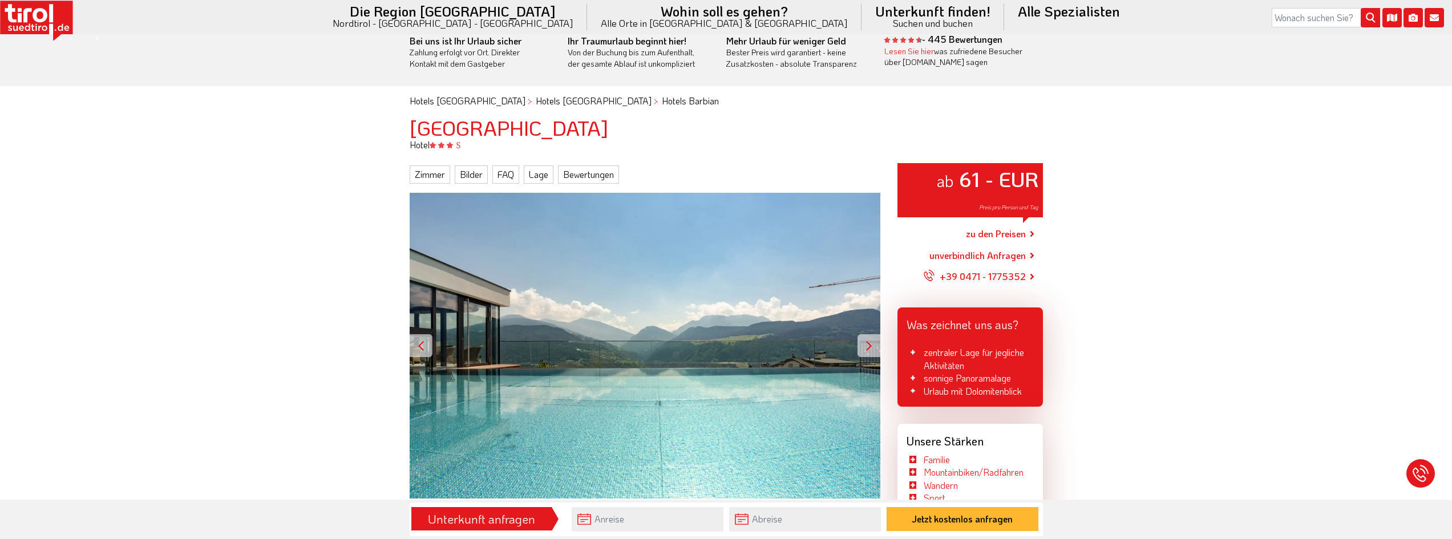
scroll to position [57, 0]
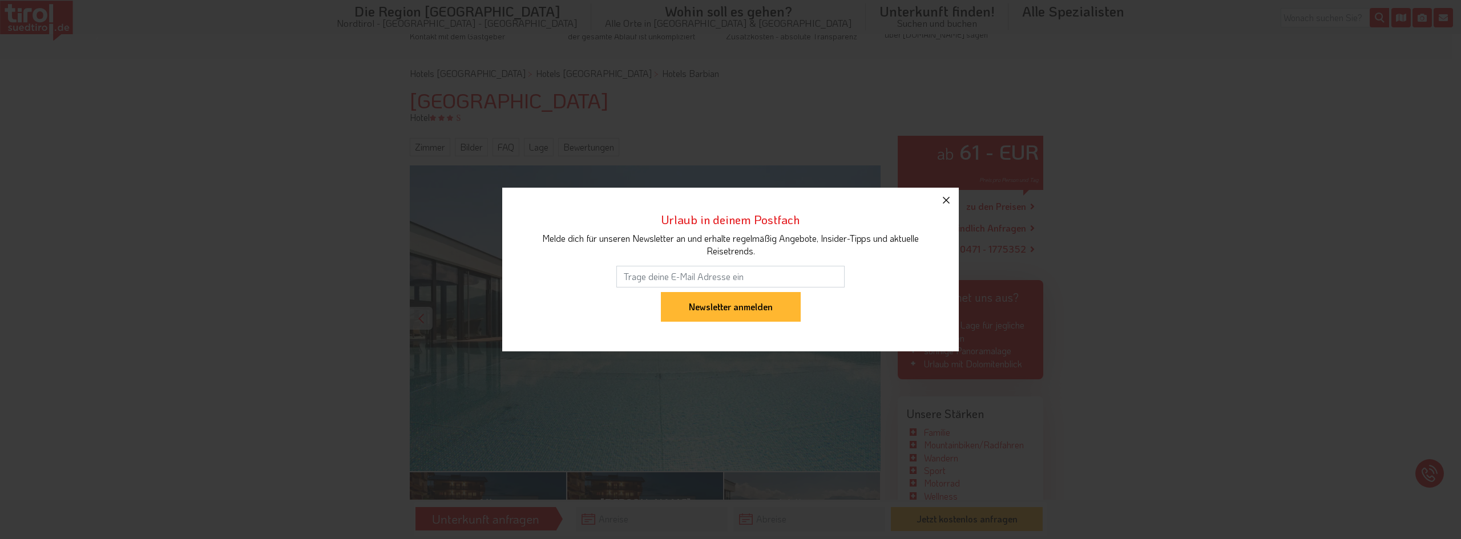
click at [947, 203] on icon "button" at bounding box center [946, 200] width 14 height 14
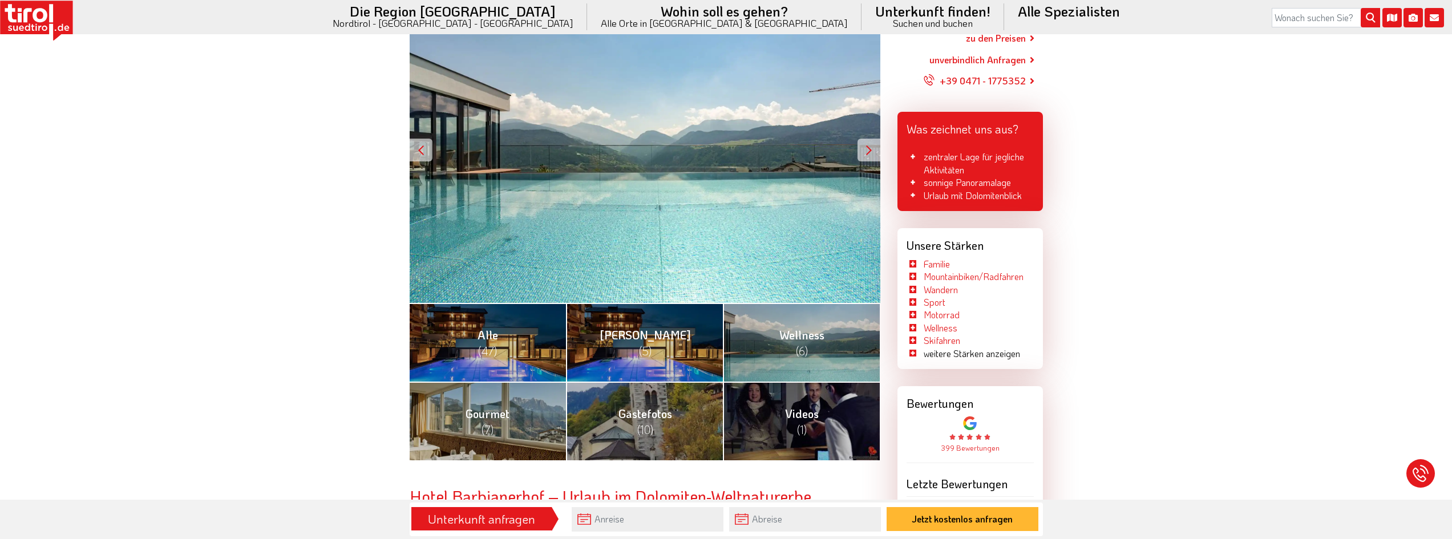
scroll to position [285, 0]
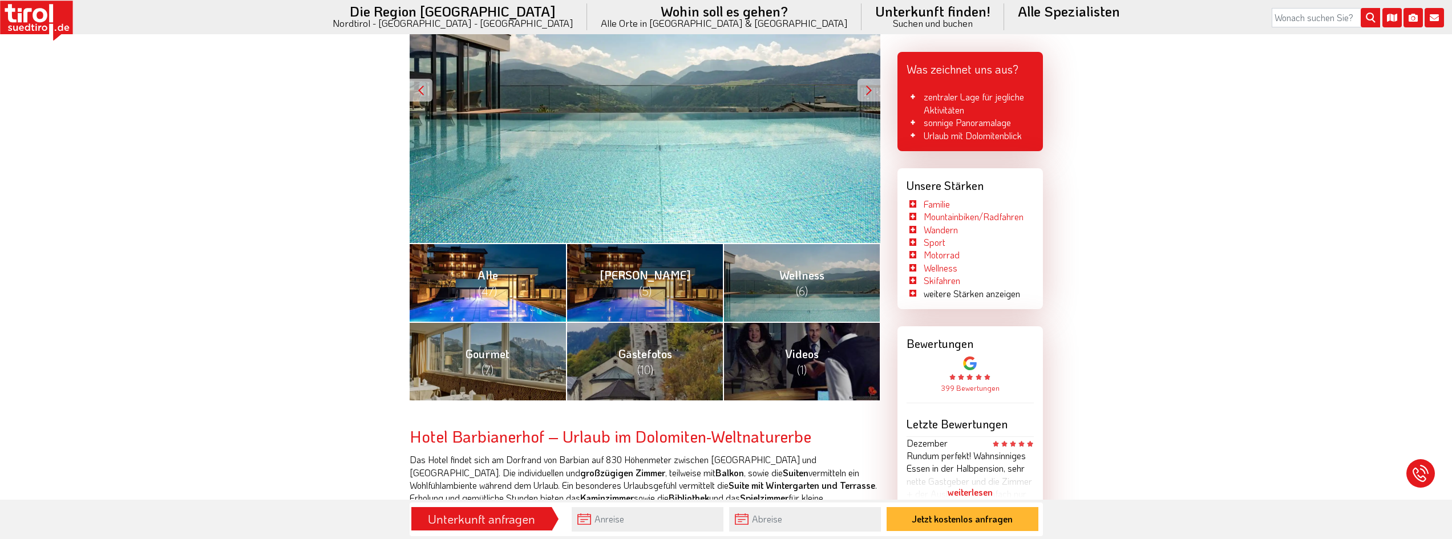
click at [469, 300] on link "Alle (47)" at bounding box center [488, 282] width 157 height 79
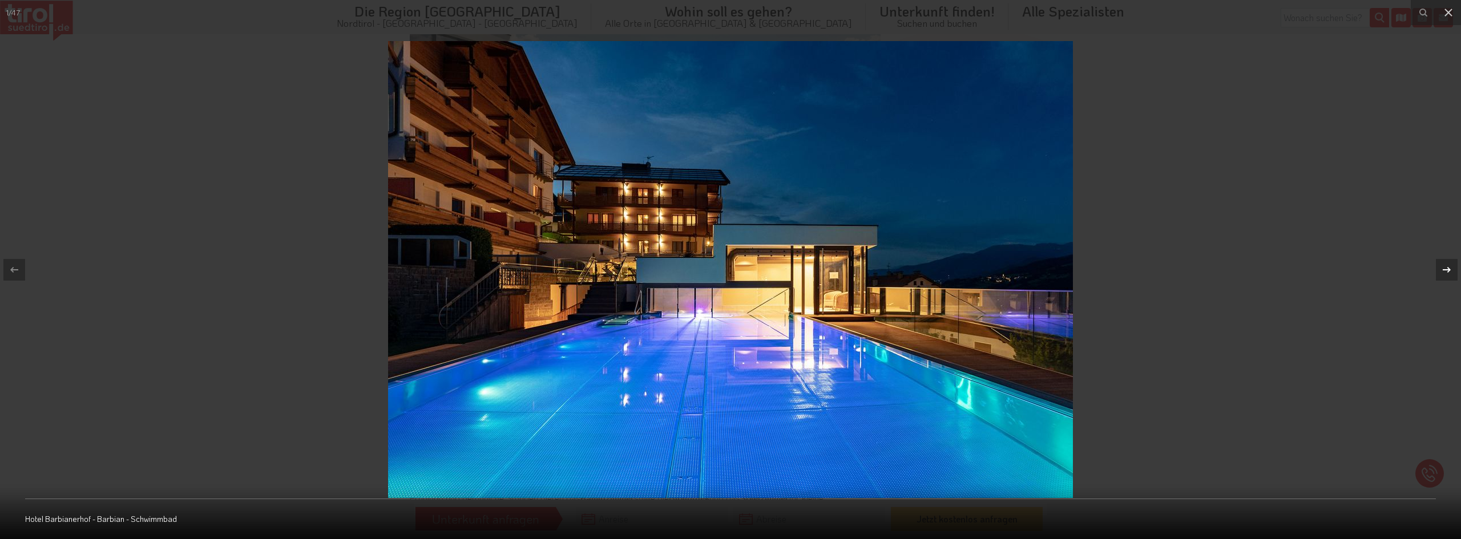
click at [1441, 269] on icon at bounding box center [1446, 270] width 14 height 14
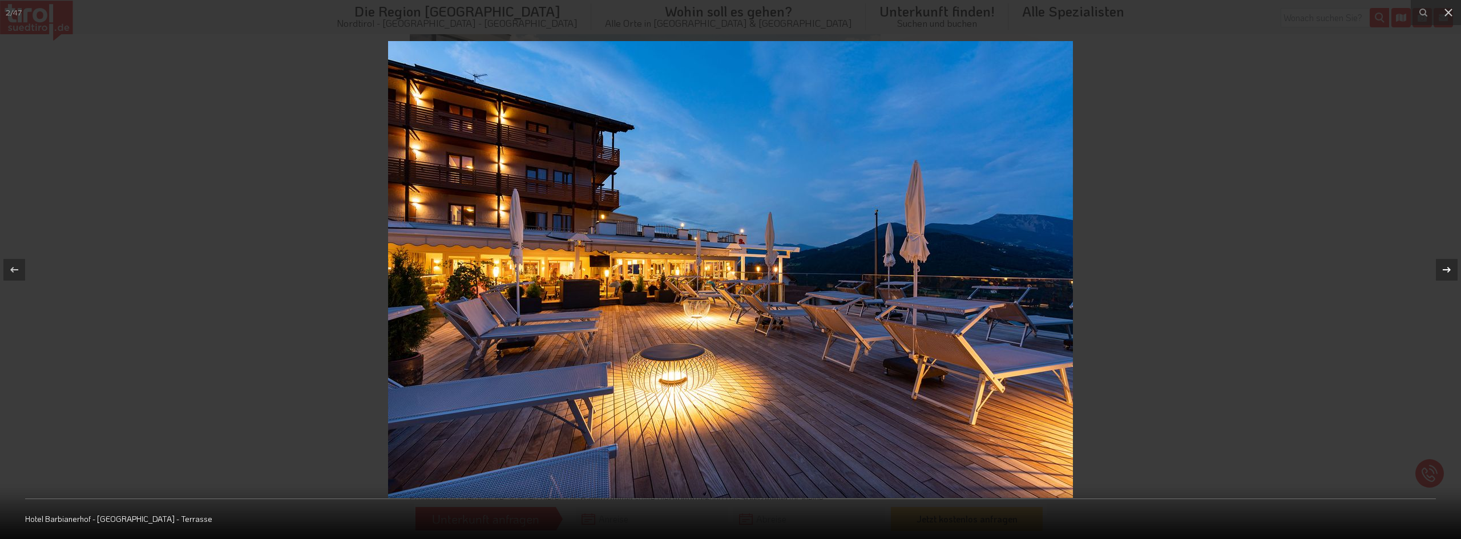
click at [1441, 269] on icon at bounding box center [1446, 270] width 14 height 14
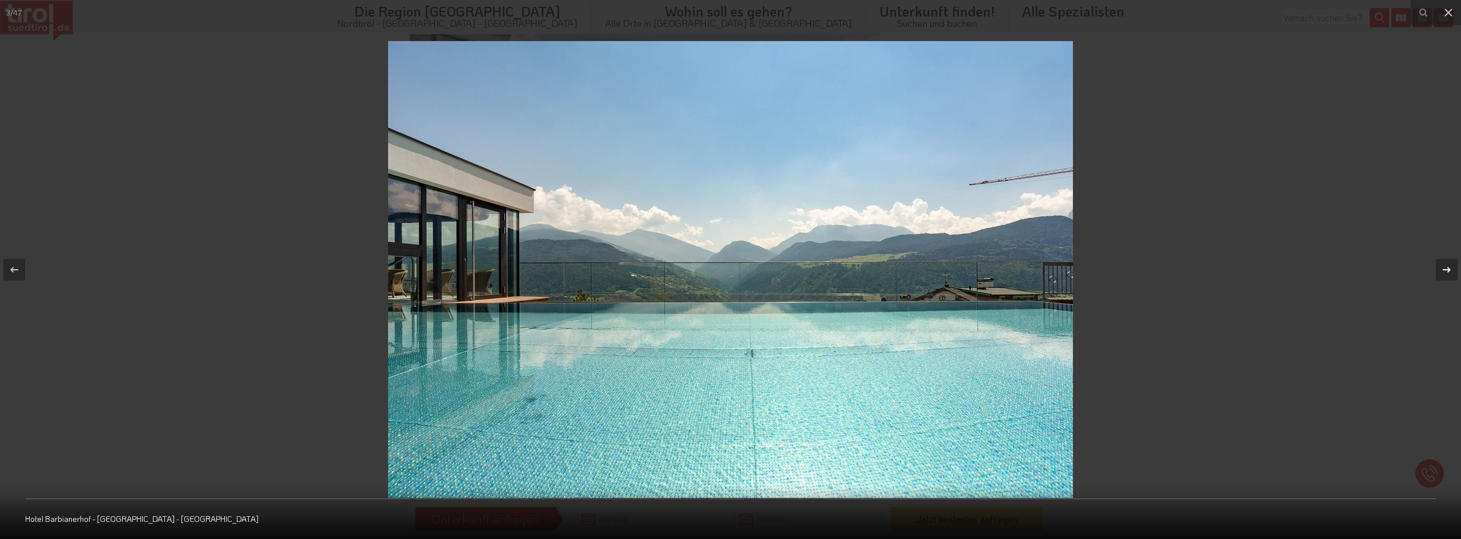
click at [1441, 269] on icon at bounding box center [1446, 270] width 14 height 14
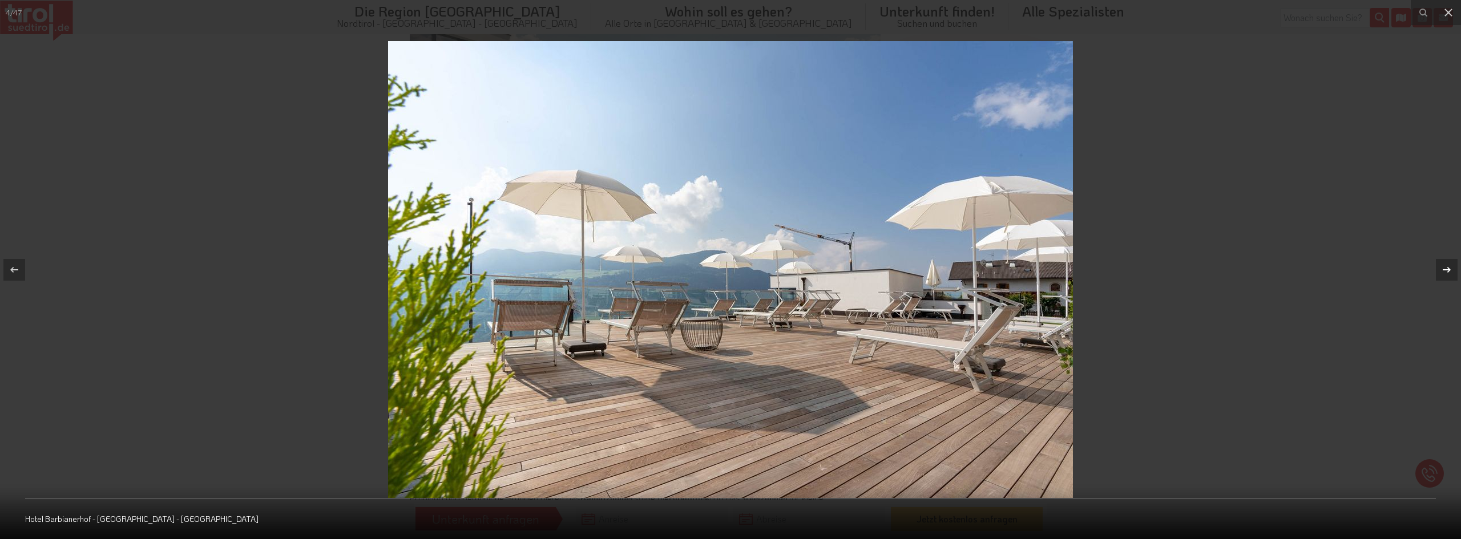
click at [1441, 269] on icon at bounding box center [1446, 270] width 14 height 14
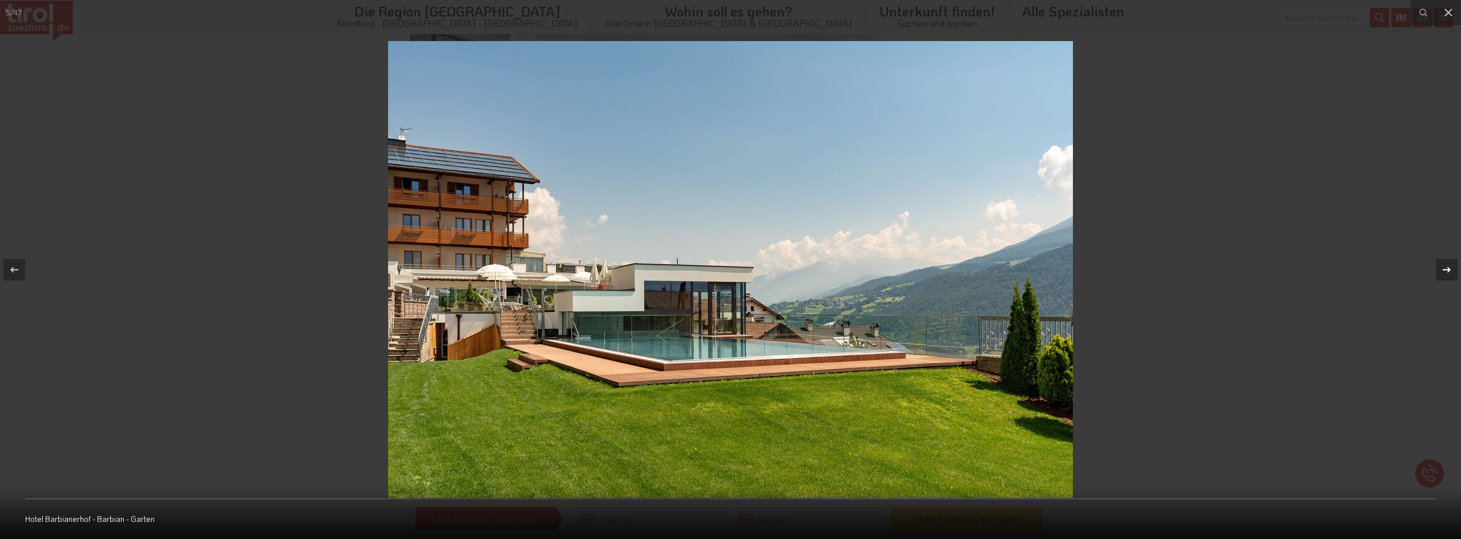
click at [1441, 269] on icon at bounding box center [1446, 270] width 14 height 14
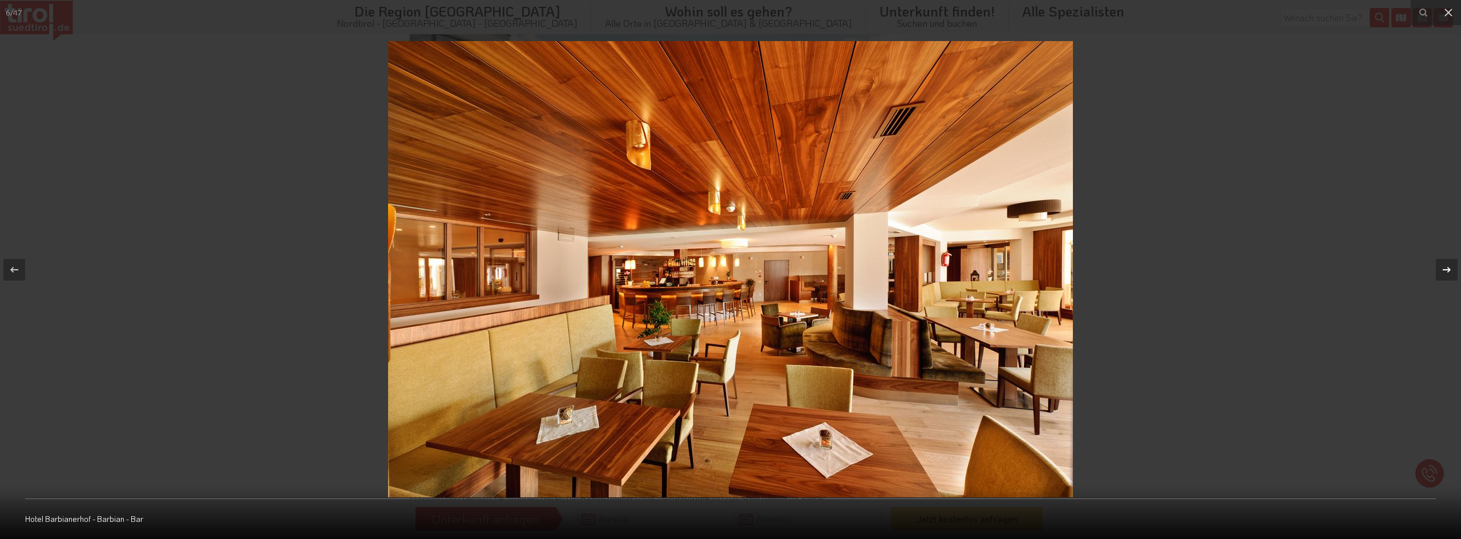
click at [1441, 269] on icon at bounding box center [1446, 270] width 14 height 14
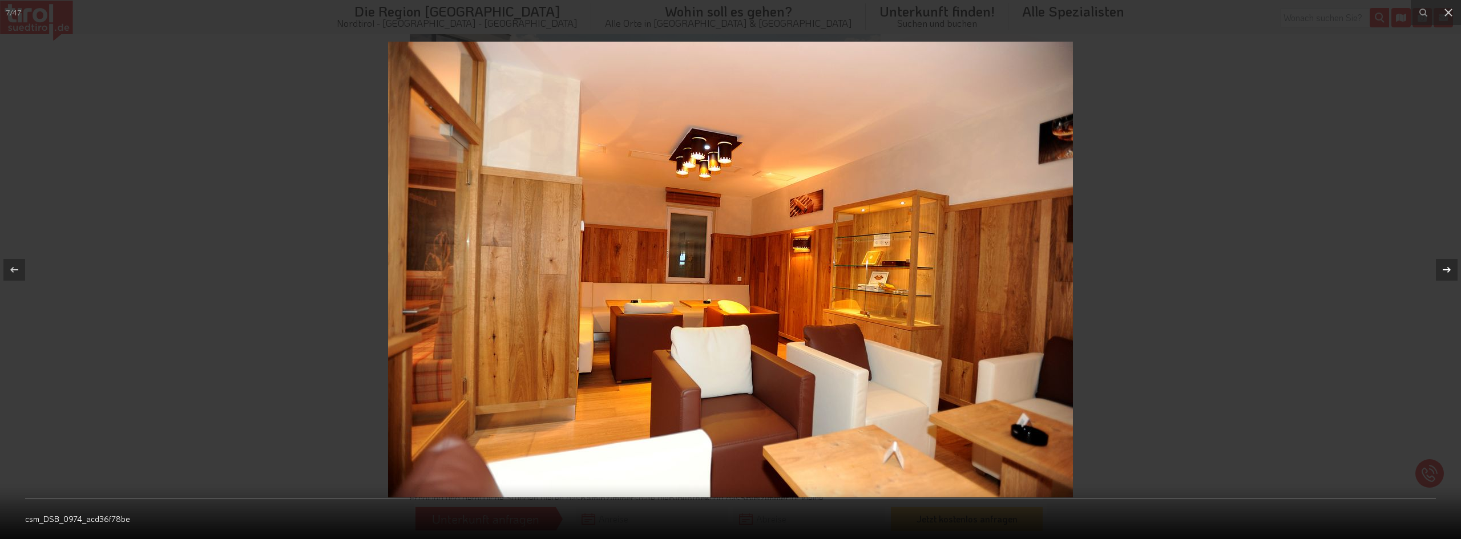
click at [1441, 269] on icon at bounding box center [1446, 270] width 14 height 14
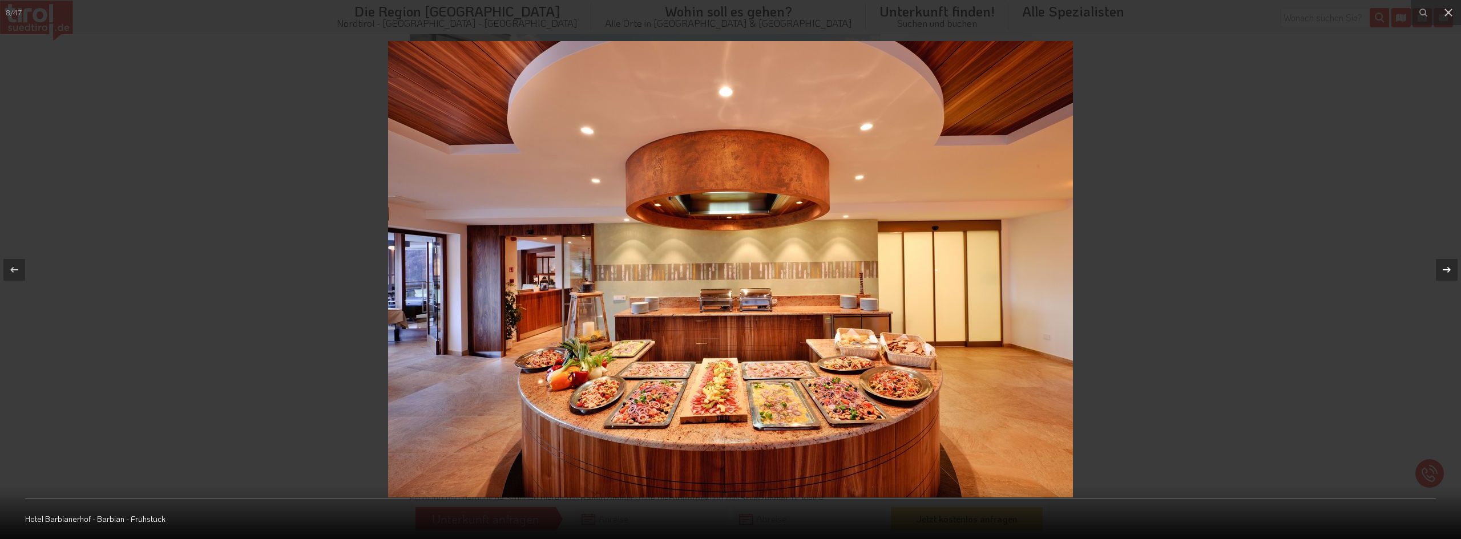
click at [1441, 269] on icon at bounding box center [1446, 270] width 14 height 14
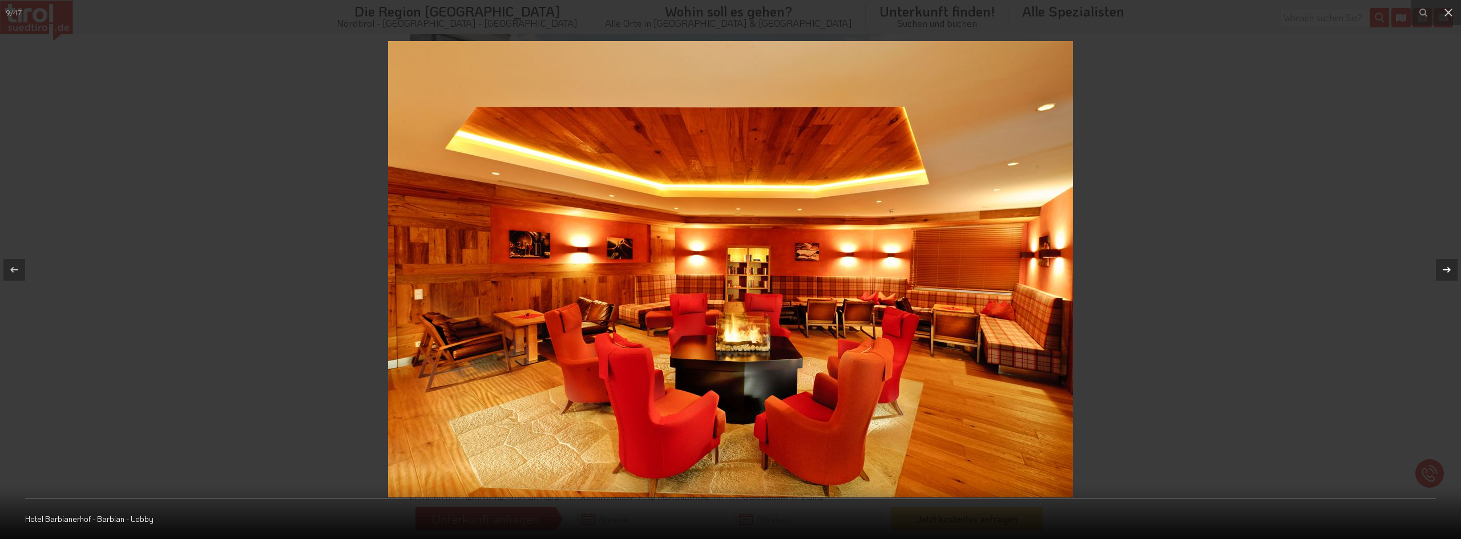
click at [1441, 270] on icon at bounding box center [1446, 270] width 14 height 14
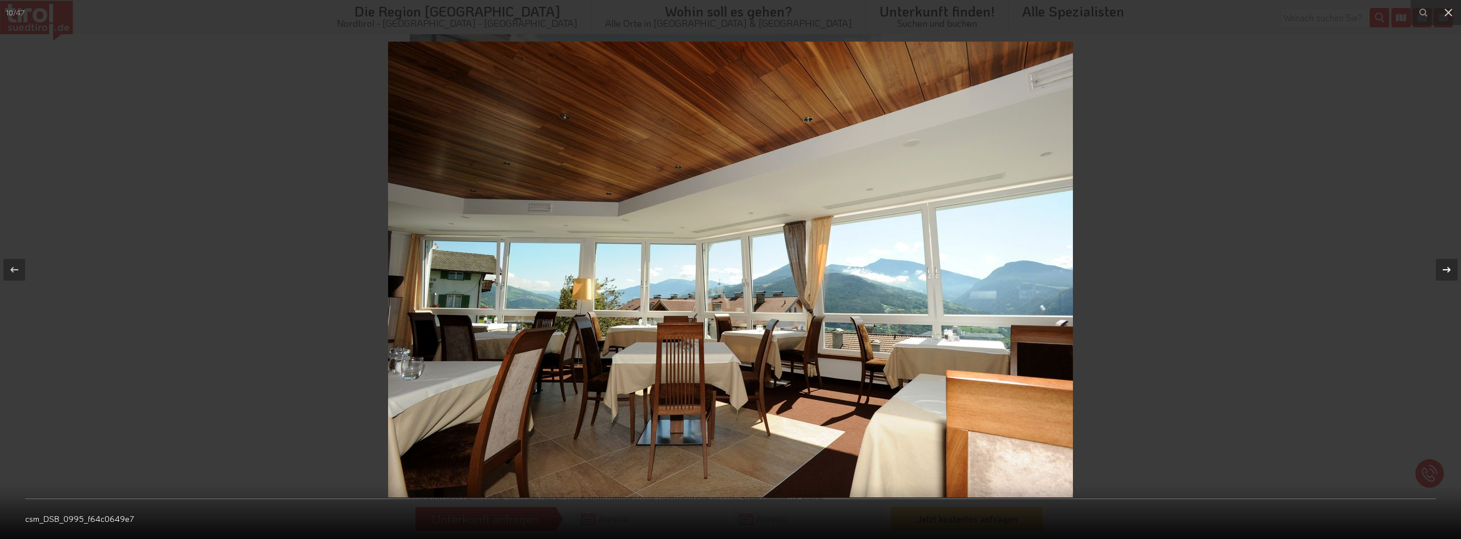
click at [1441, 270] on icon at bounding box center [1446, 270] width 14 height 14
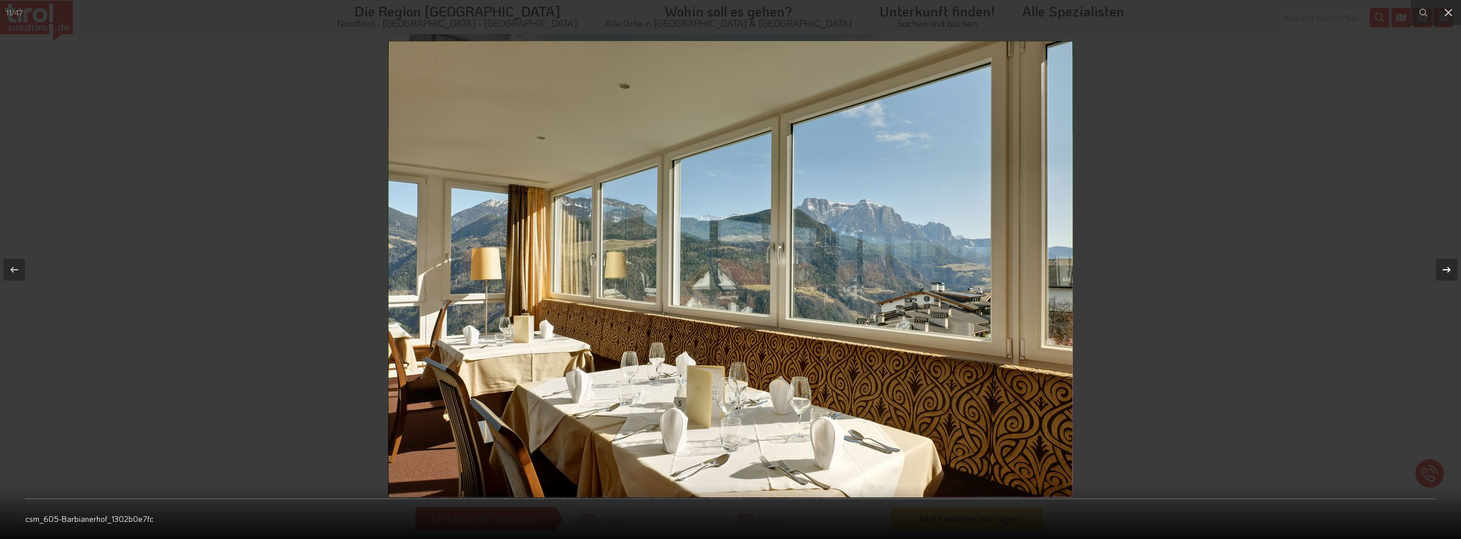
click at [1441, 270] on icon at bounding box center [1446, 270] width 14 height 14
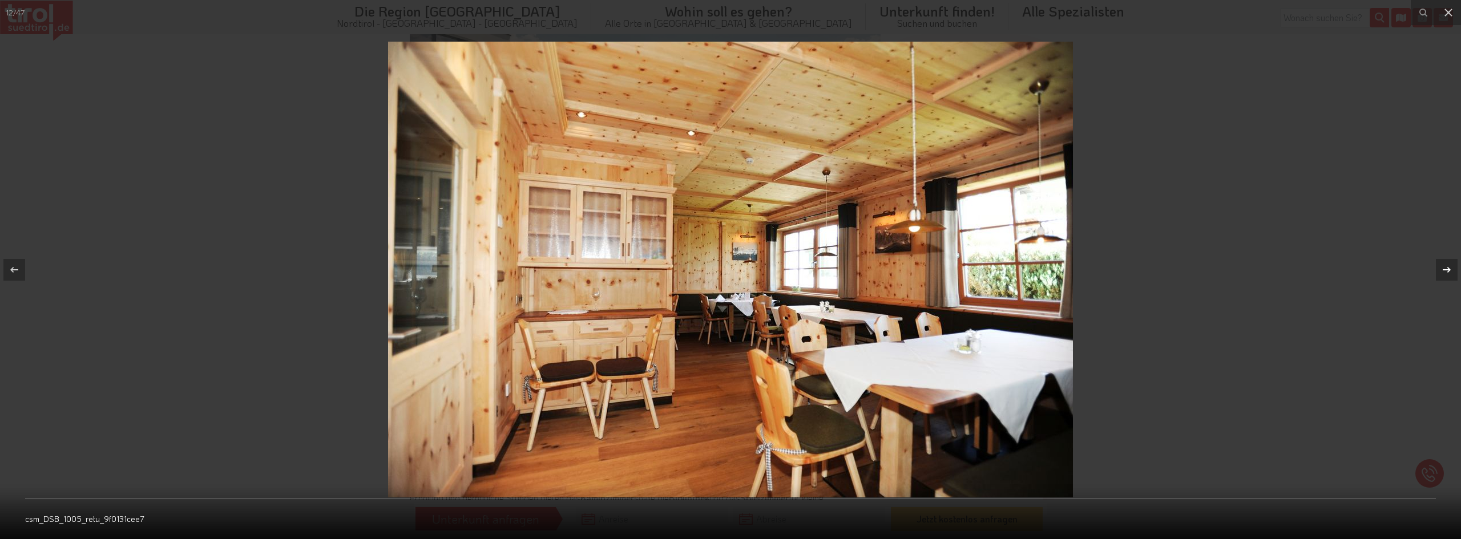
click at [1441, 270] on icon at bounding box center [1446, 270] width 14 height 14
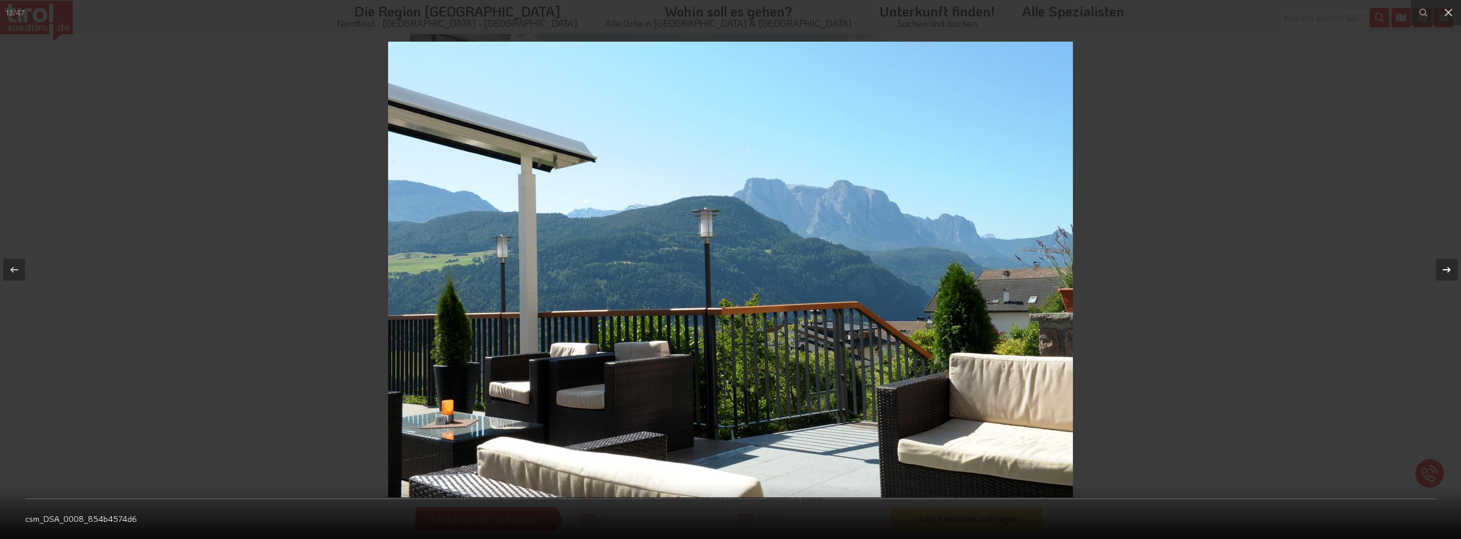
click at [1441, 270] on icon at bounding box center [1446, 270] width 14 height 14
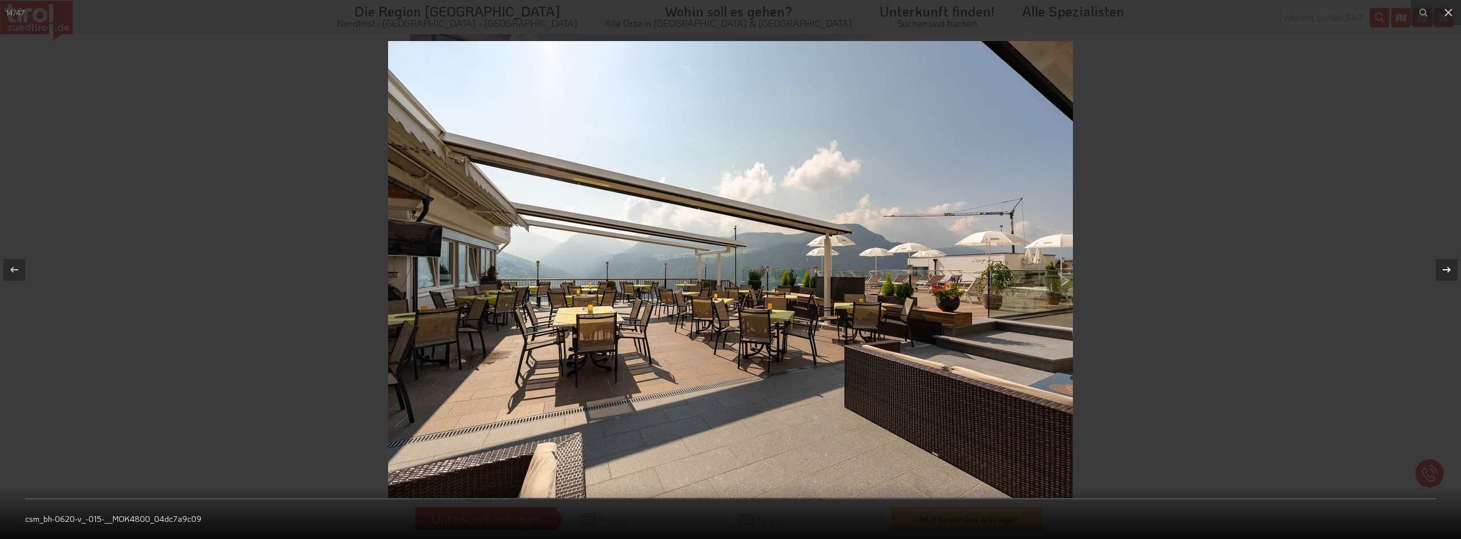
click at [1441, 270] on icon at bounding box center [1446, 270] width 14 height 14
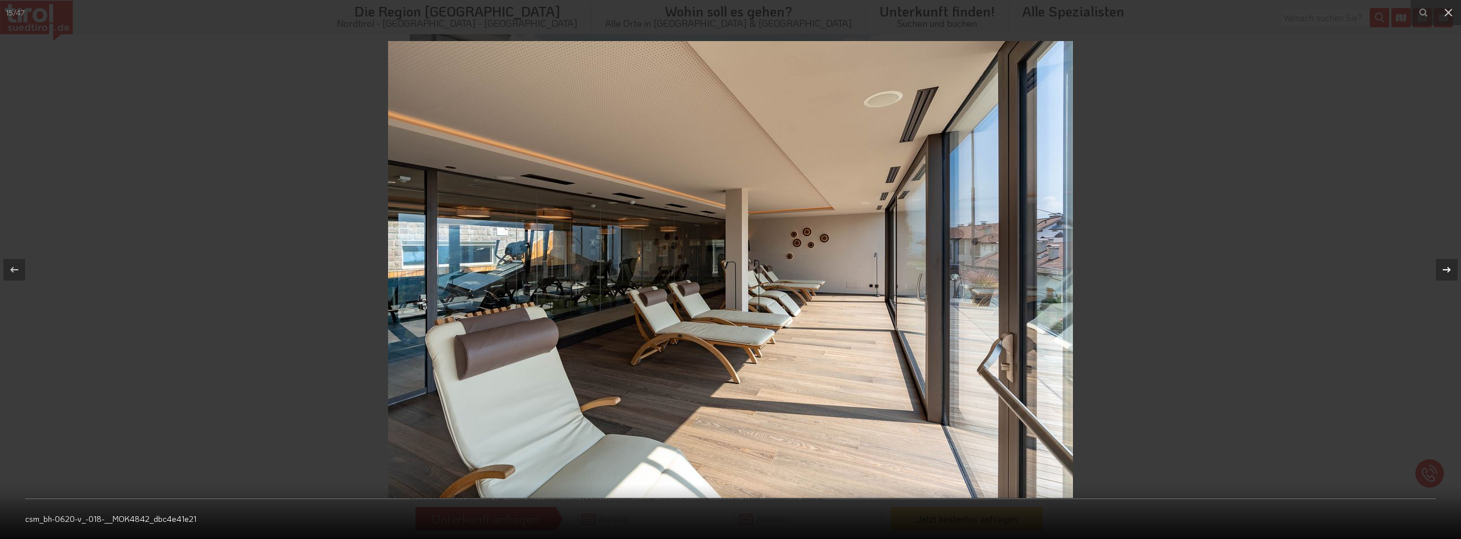
click at [1441, 270] on icon at bounding box center [1446, 270] width 14 height 14
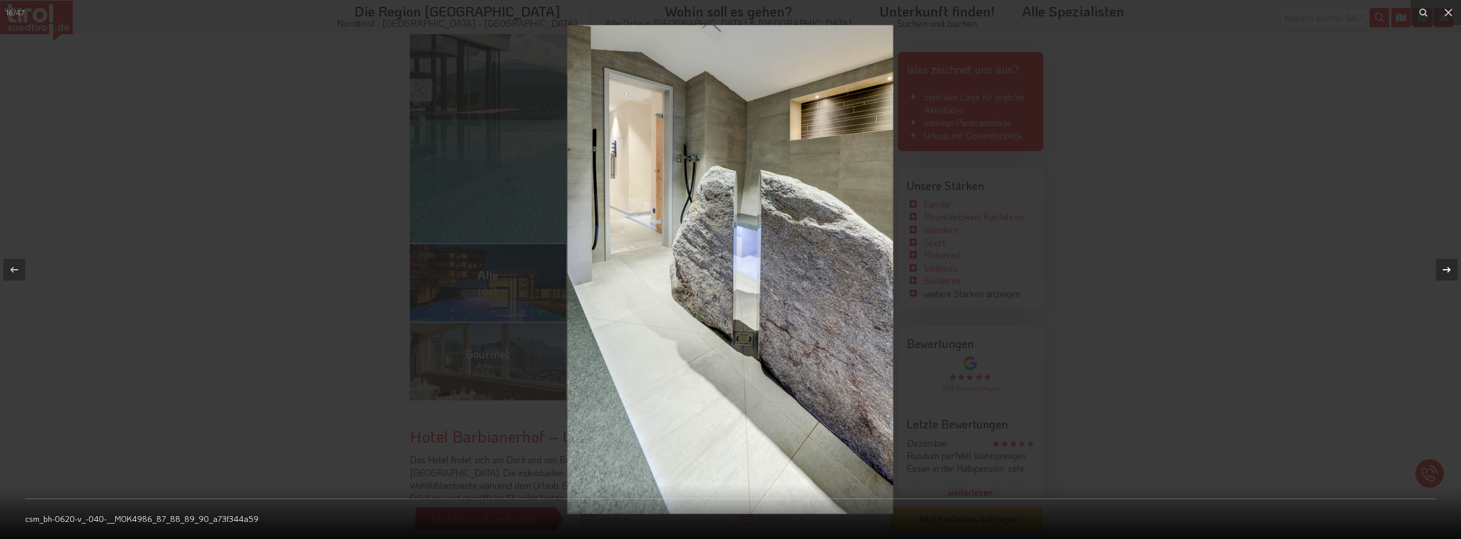
click at [1441, 270] on icon at bounding box center [1446, 270] width 14 height 14
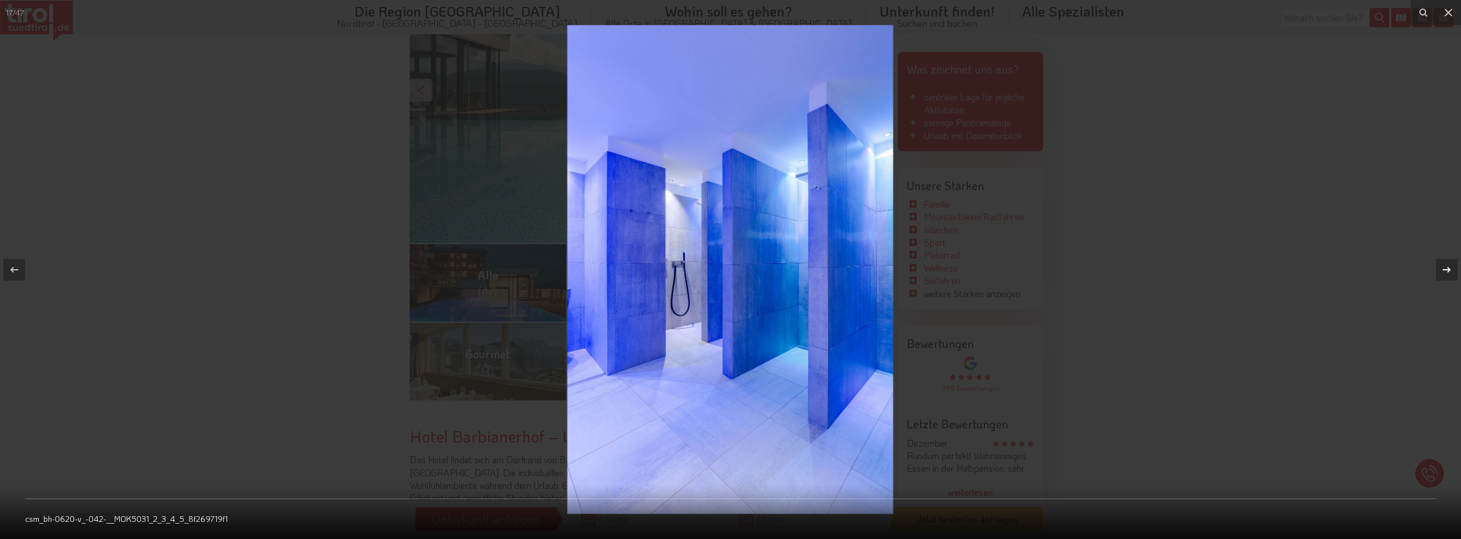
click at [1441, 270] on icon at bounding box center [1446, 270] width 14 height 14
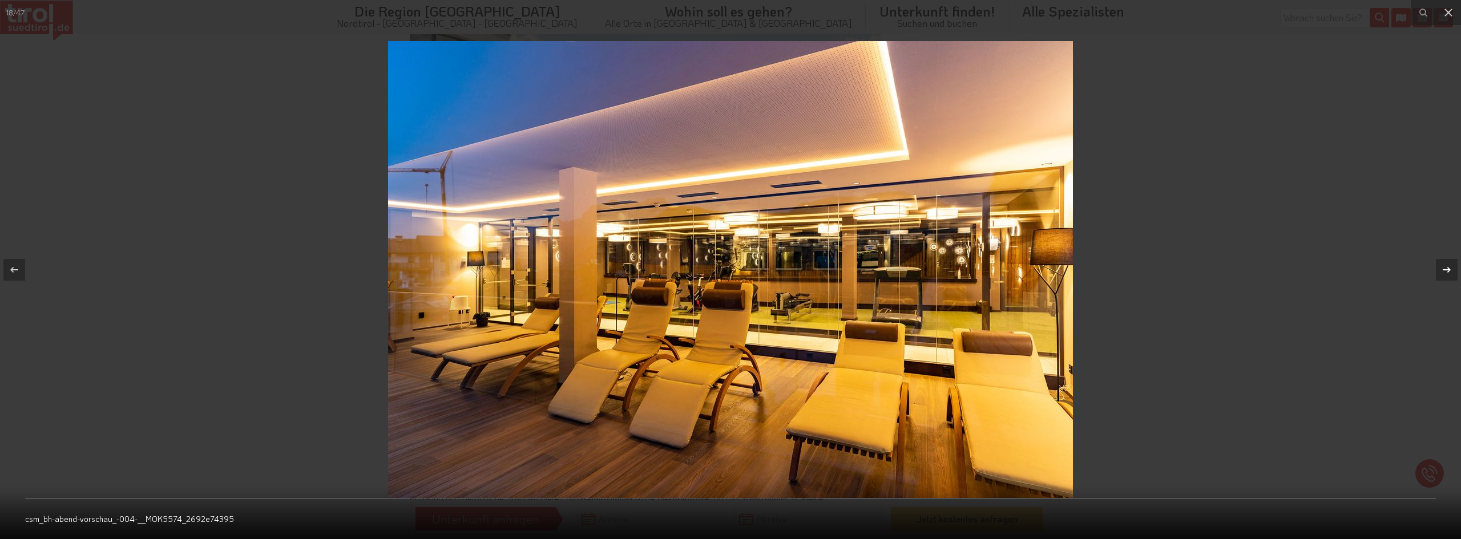
click at [1441, 270] on icon at bounding box center [1446, 270] width 14 height 14
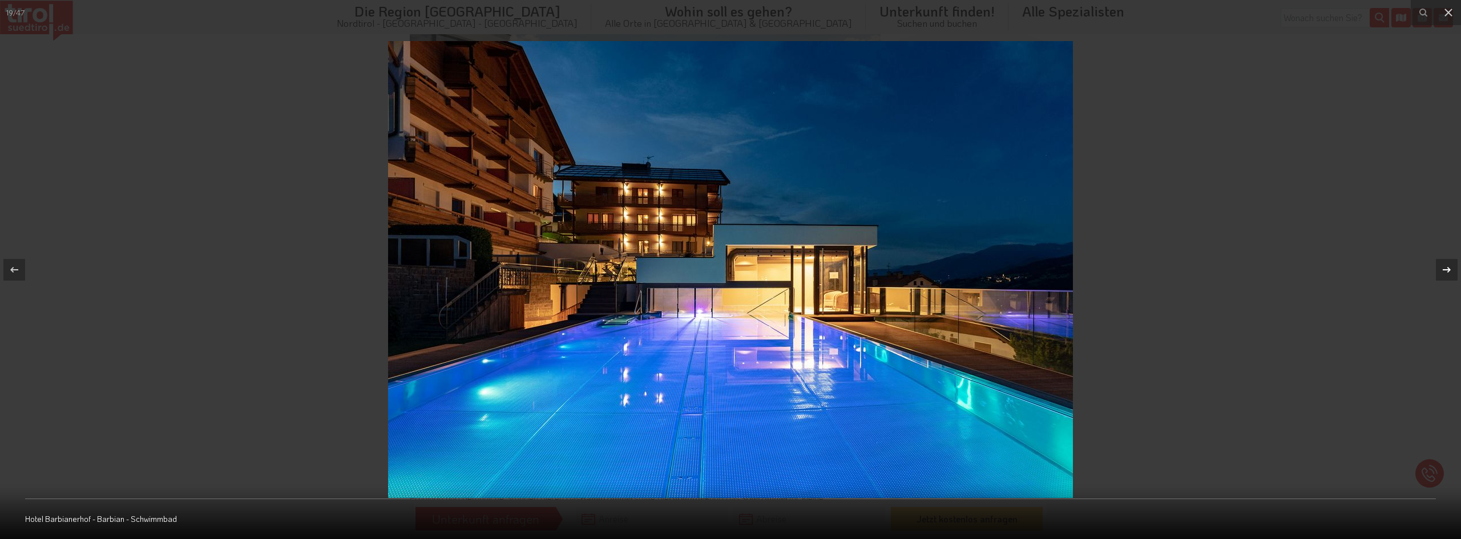
click at [1441, 270] on icon at bounding box center [1446, 270] width 14 height 14
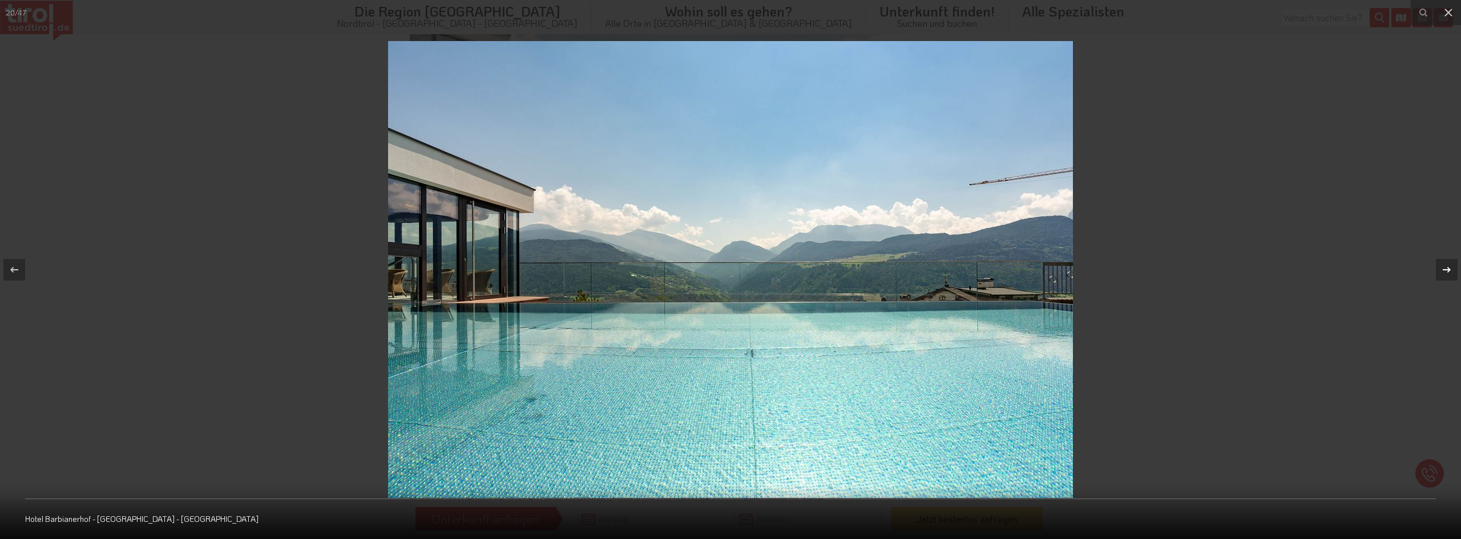
click at [1441, 270] on icon at bounding box center [1446, 270] width 14 height 14
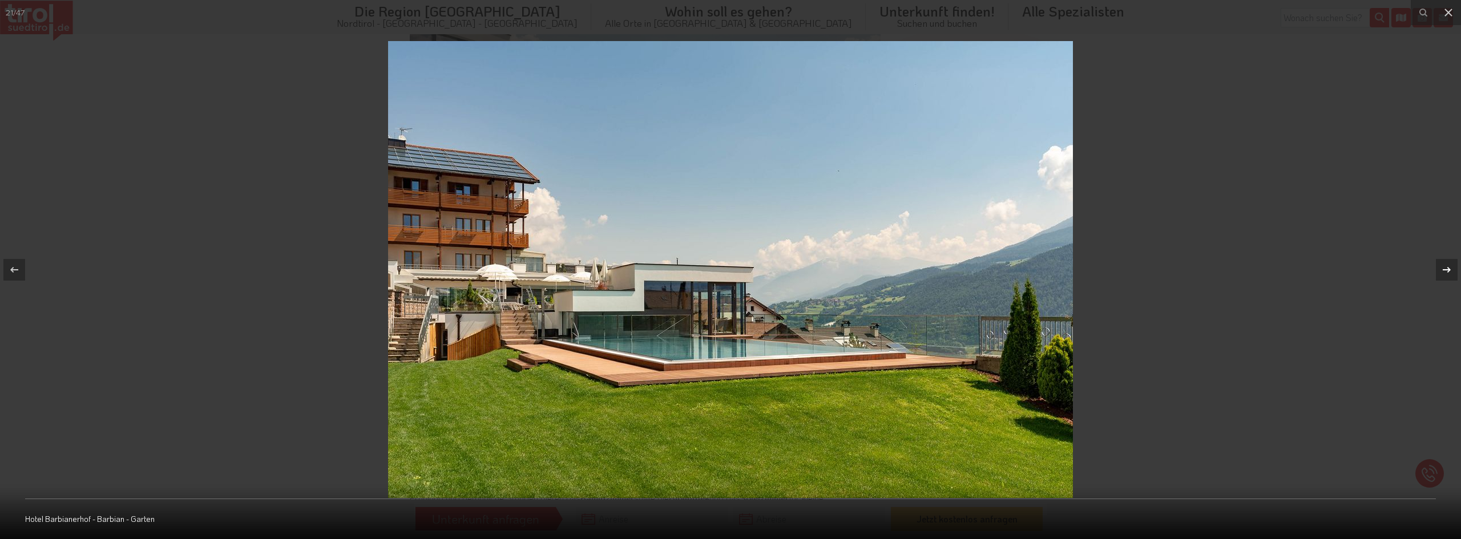
click at [1441, 270] on icon at bounding box center [1446, 270] width 14 height 14
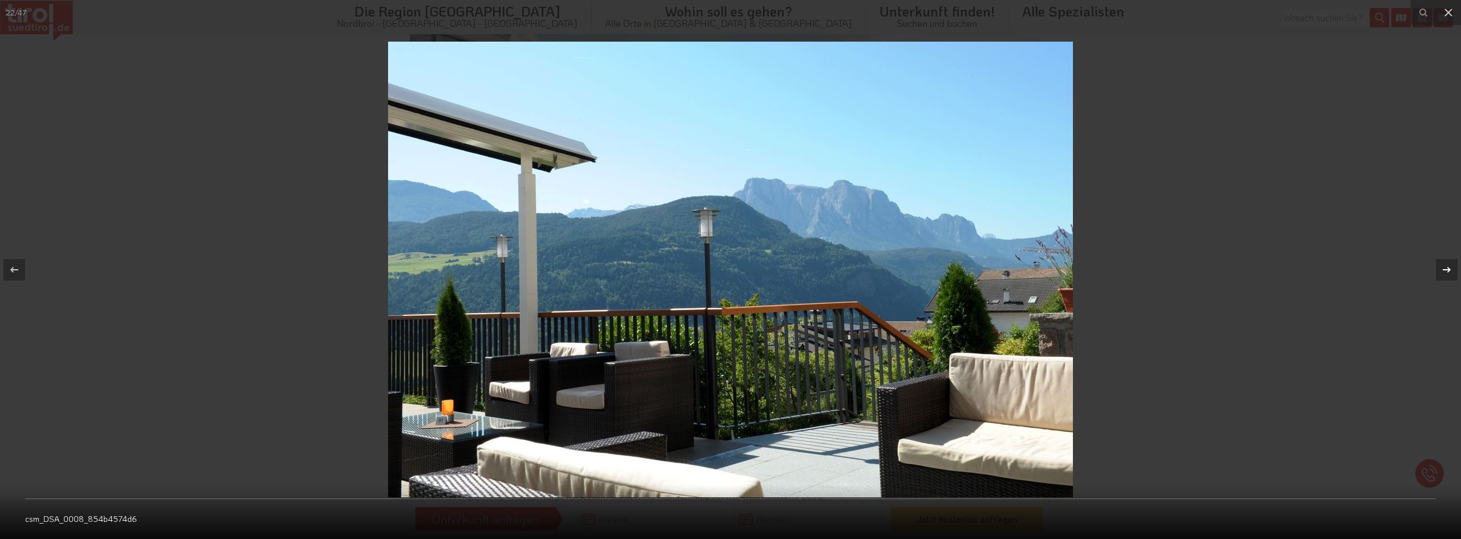
click at [1441, 270] on icon at bounding box center [1446, 270] width 14 height 14
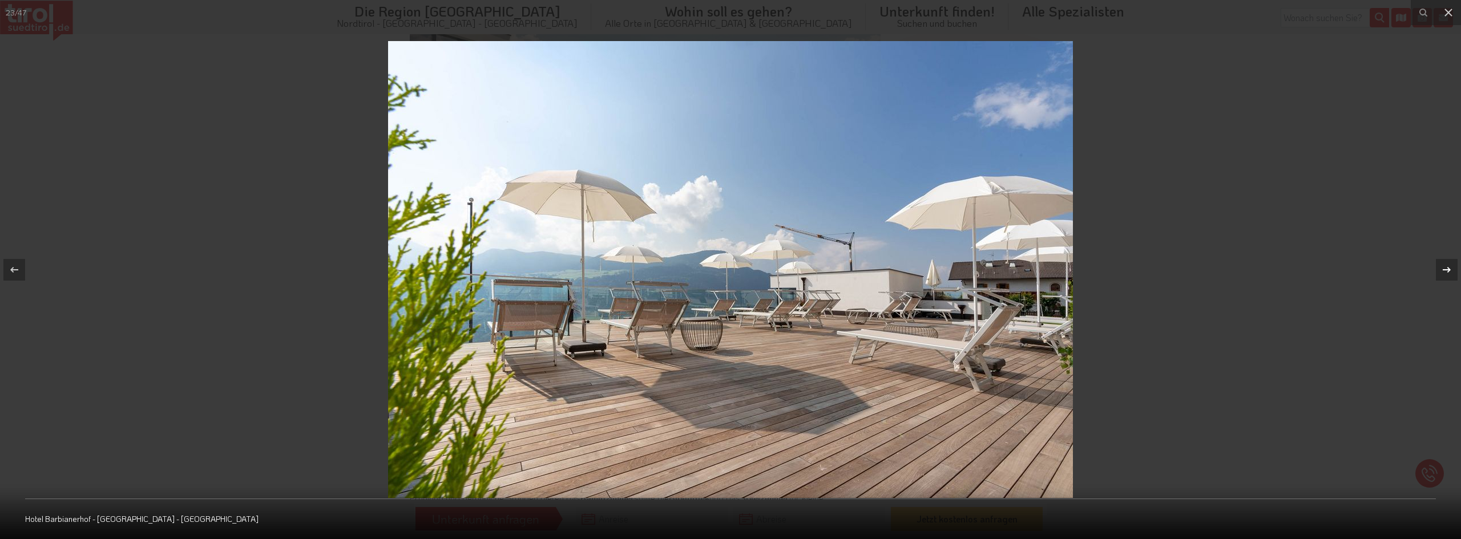
click at [1441, 270] on icon at bounding box center [1446, 270] width 14 height 14
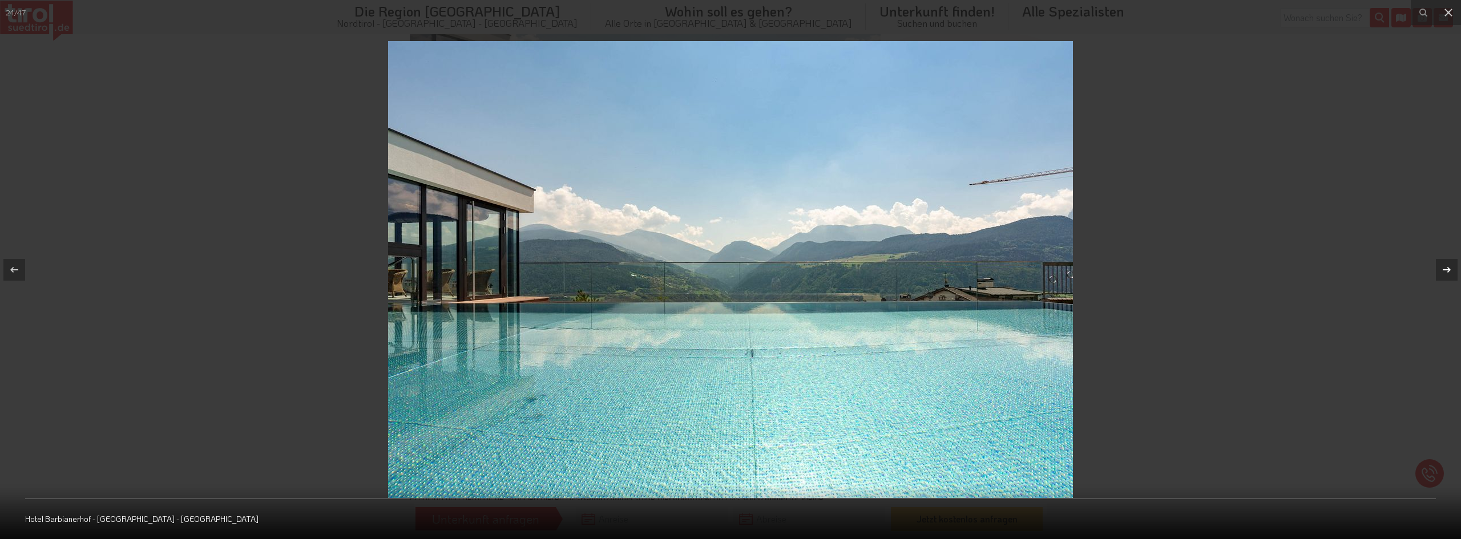
click at [1441, 270] on icon at bounding box center [1446, 270] width 14 height 14
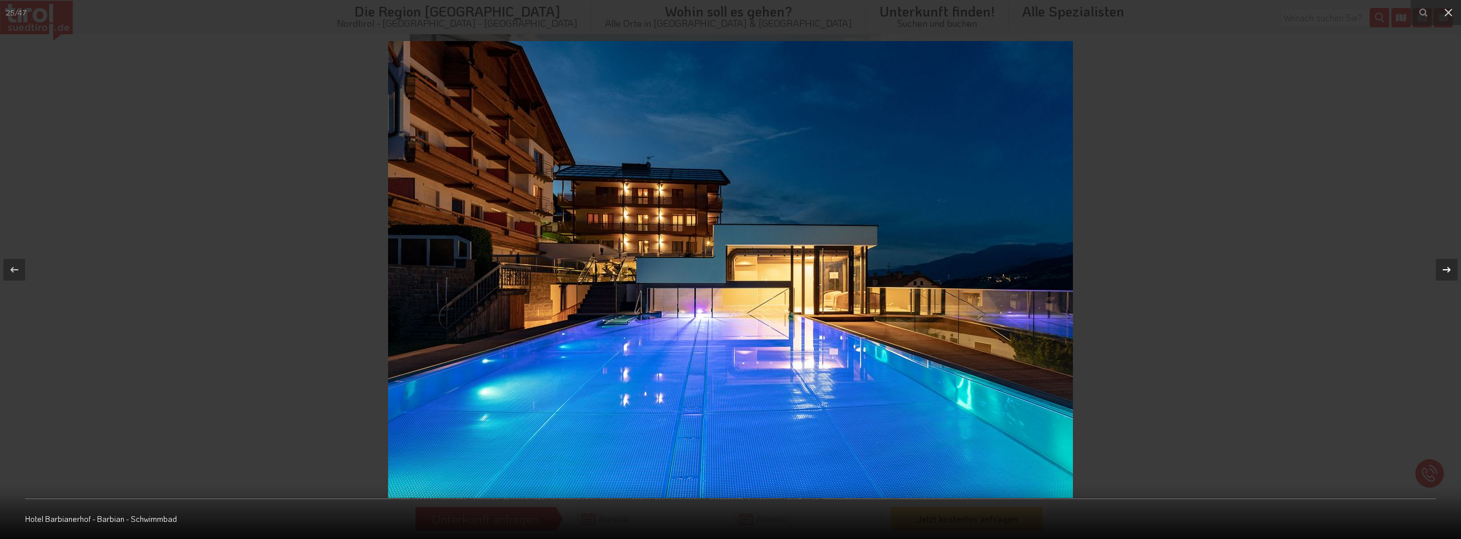
click at [1441, 270] on icon at bounding box center [1446, 270] width 14 height 14
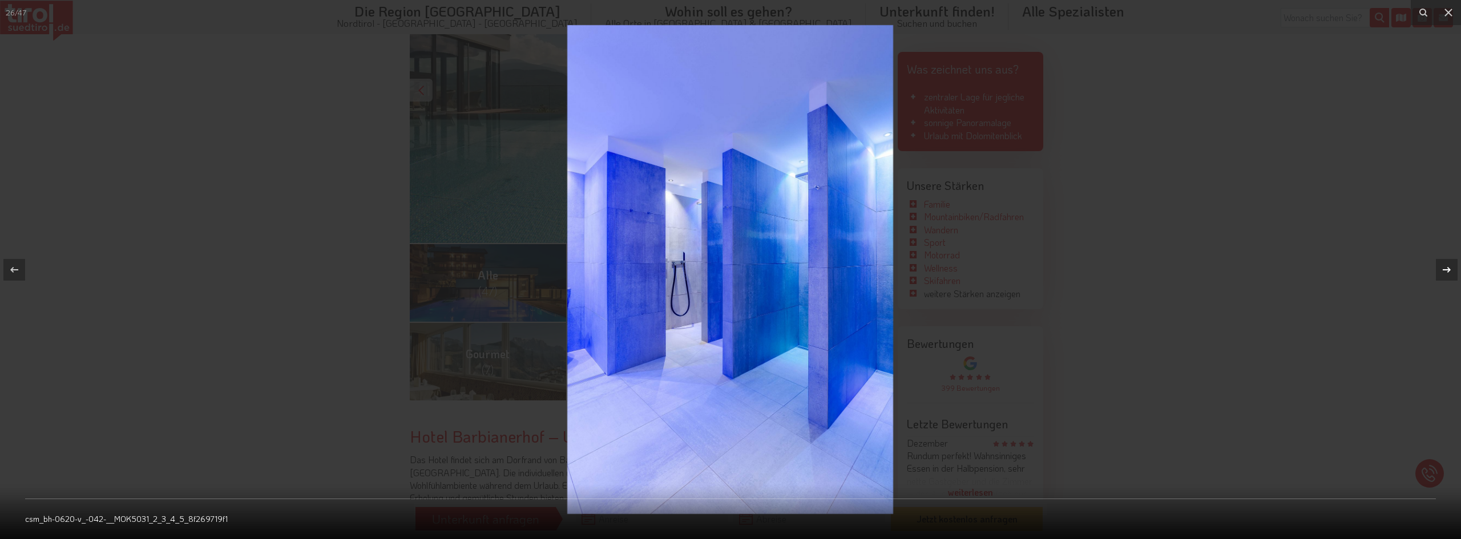
click at [1441, 270] on icon at bounding box center [1446, 270] width 14 height 14
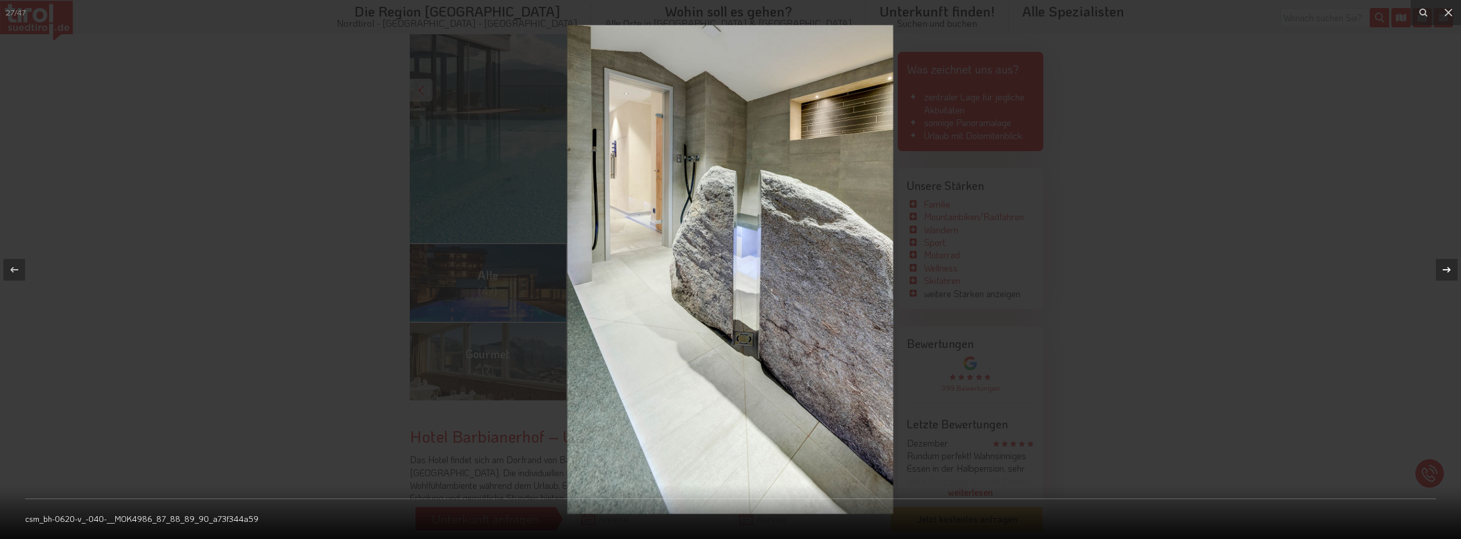
click at [1441, 270] on icon at bounding box center [1446, 270] width 14 height 14
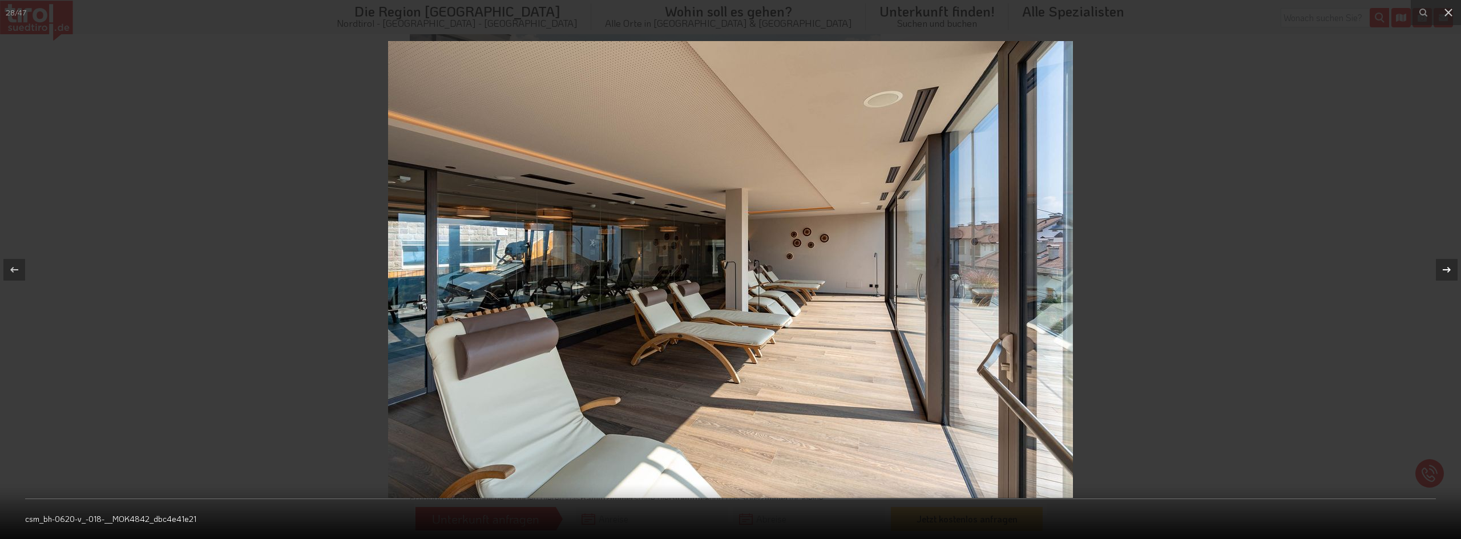
click at [1441, 270] on icon at bounding box center [1446, 270] width 14 height 14
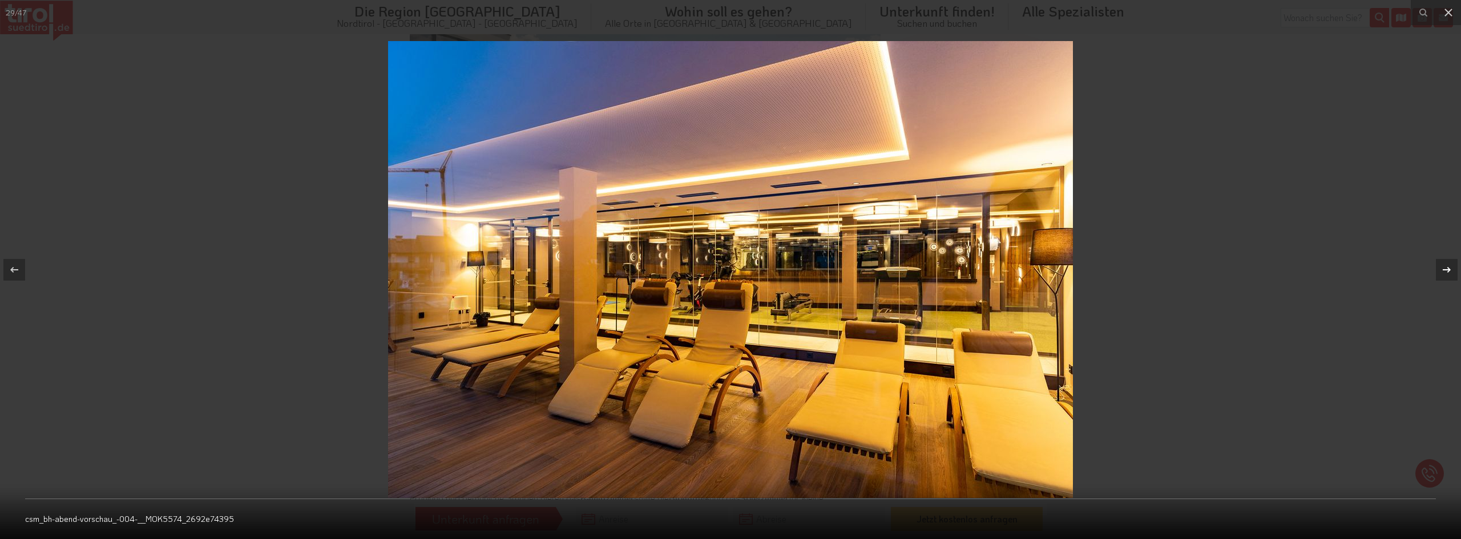
click at [1441, 270] on icon at bounding box center [1446, 270] width 14 height 14
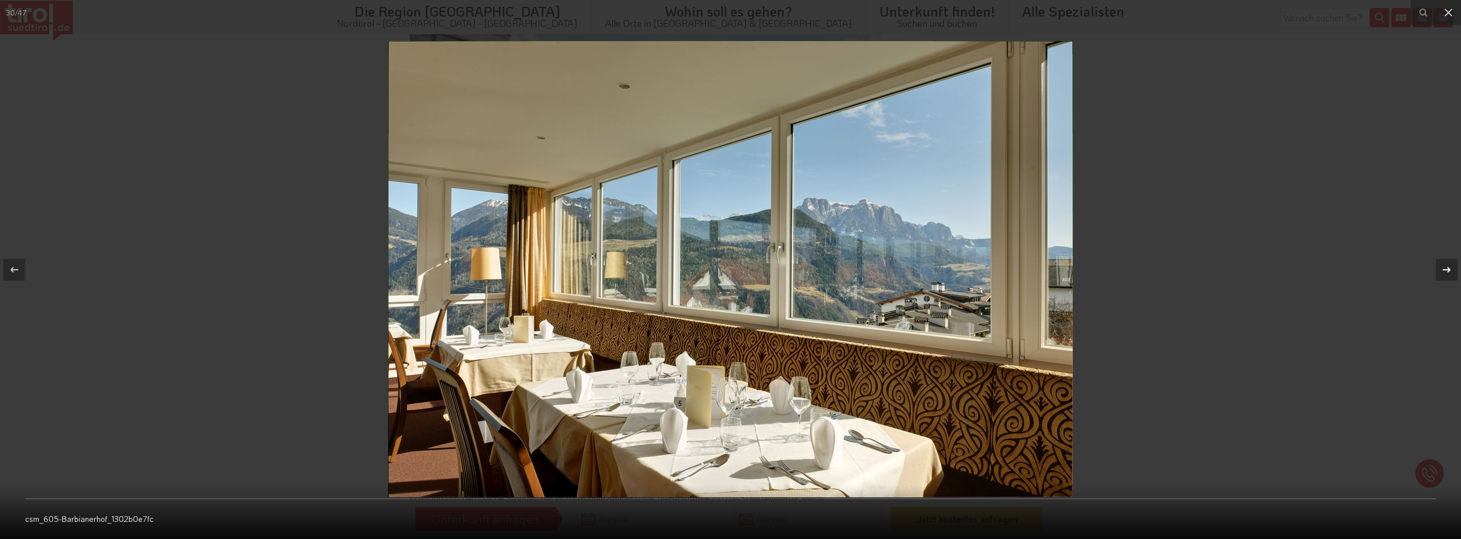
click at [1441, 270] on icon at bounding box center [1446, 270] width 14 height 14
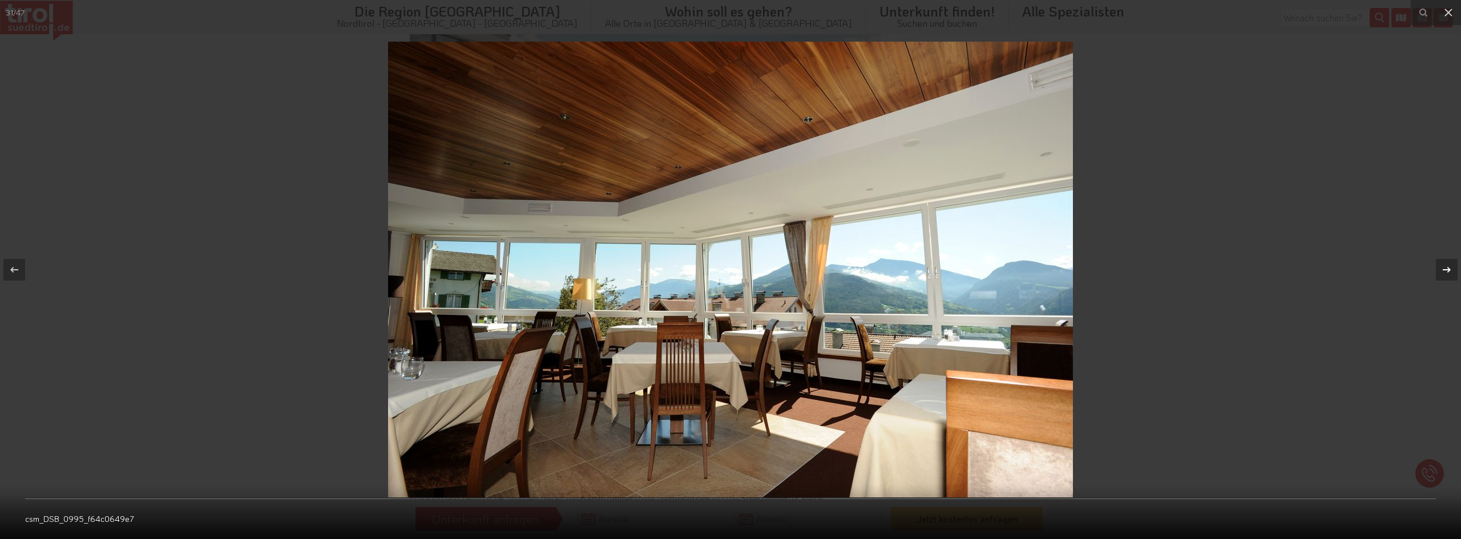
click at [1441, 270] on icon at bounding box center [1446, 270] width 14 height 14
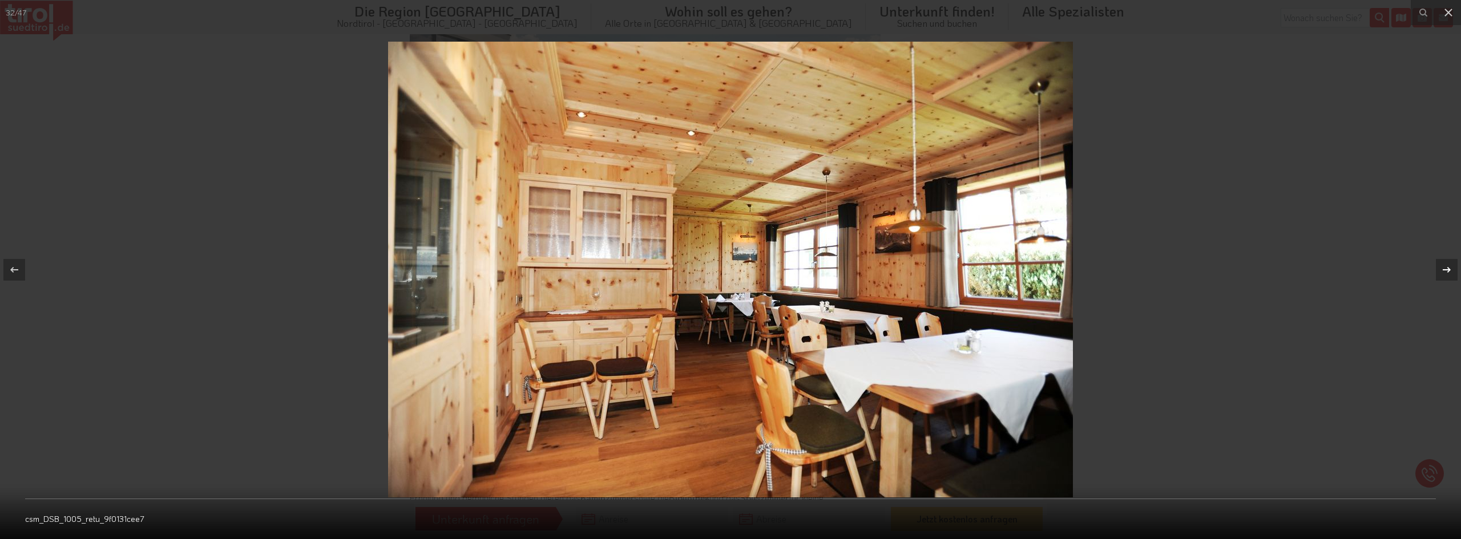
click at [1441, 270] on icon at bounding box center [1446, 270] width 14 height 14
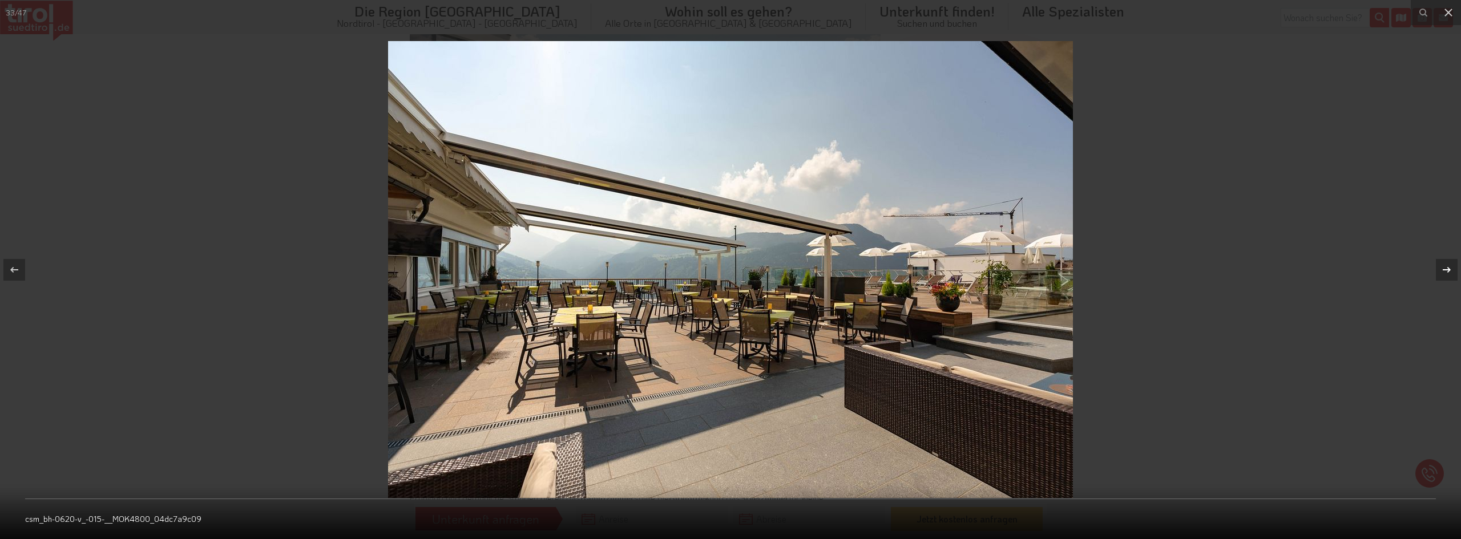
click at [1439, 270] on icon at bounding box center [1446, 270] width 14 height 14
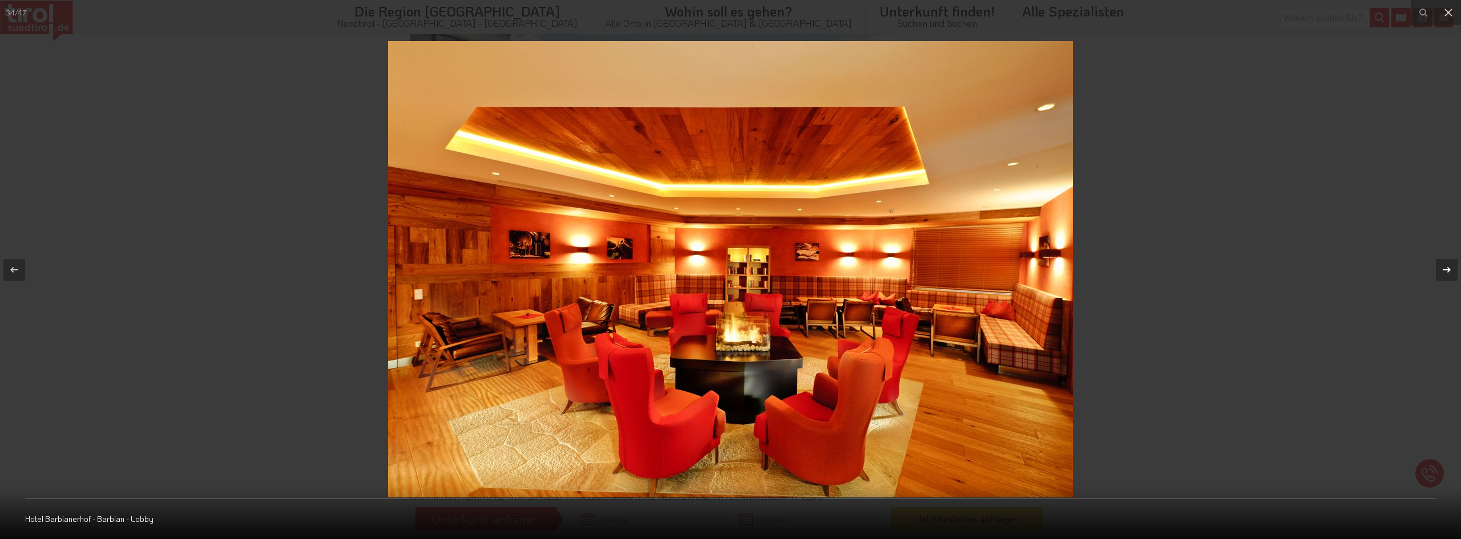
click at [1439, 270] on icon at bounding box center [1446, 270] width 14 height 14
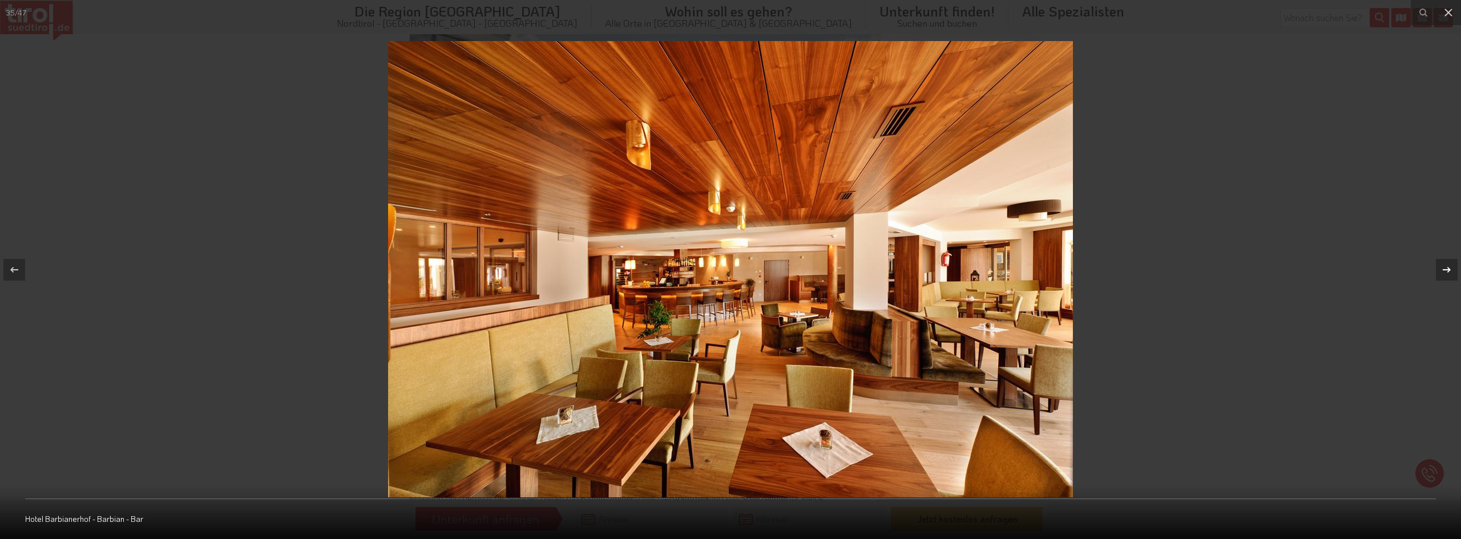
click at [1439, 270] on icon at bounding box center [1446, 270] width 14 height 14
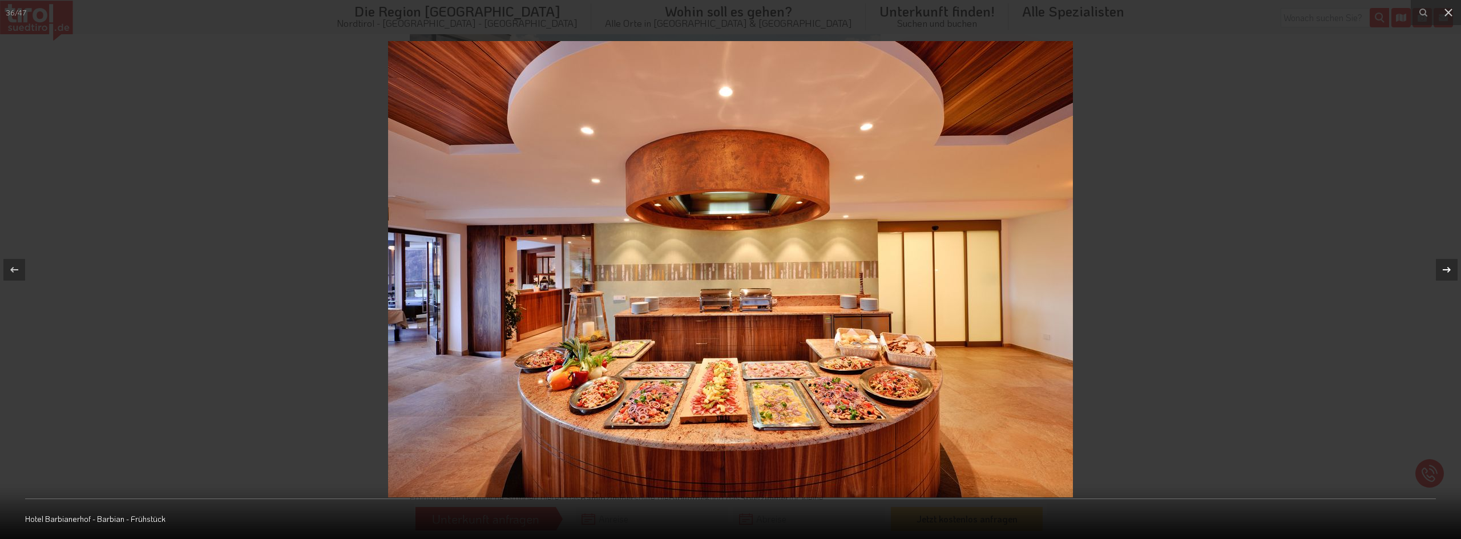
click at [1439, 270] on icon at bounding box center [1446, 270] width 14 height 14
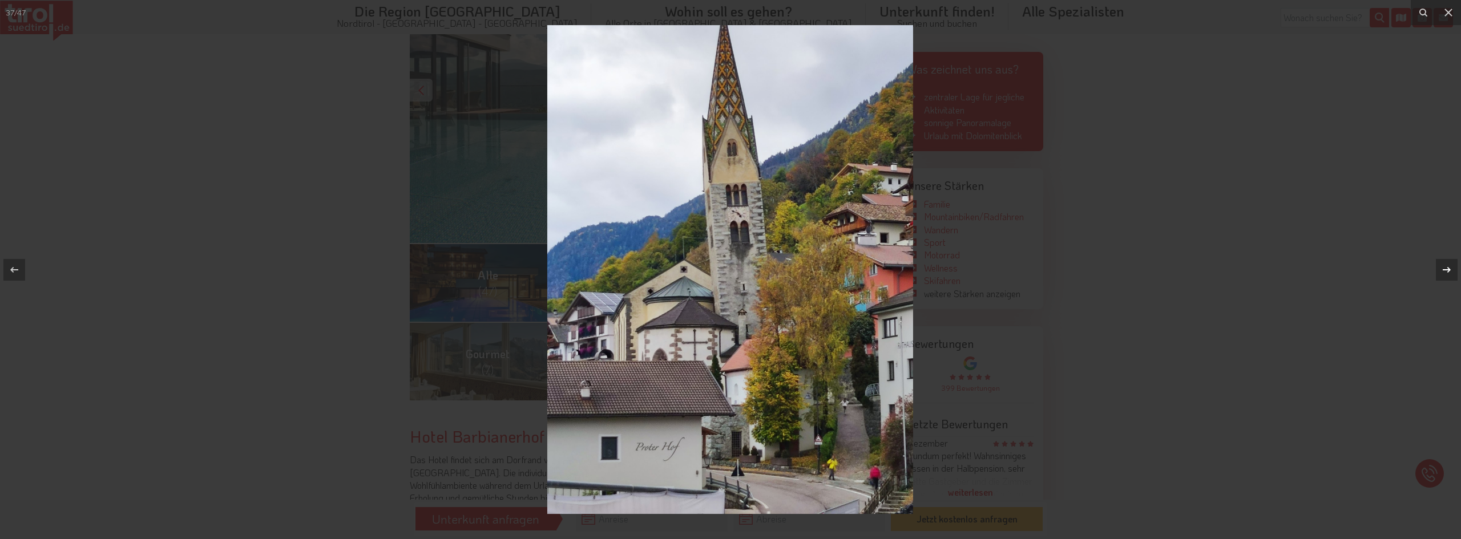
click at [1439, 270] on icon at bounding box center [1446, 270] width 14 height 14
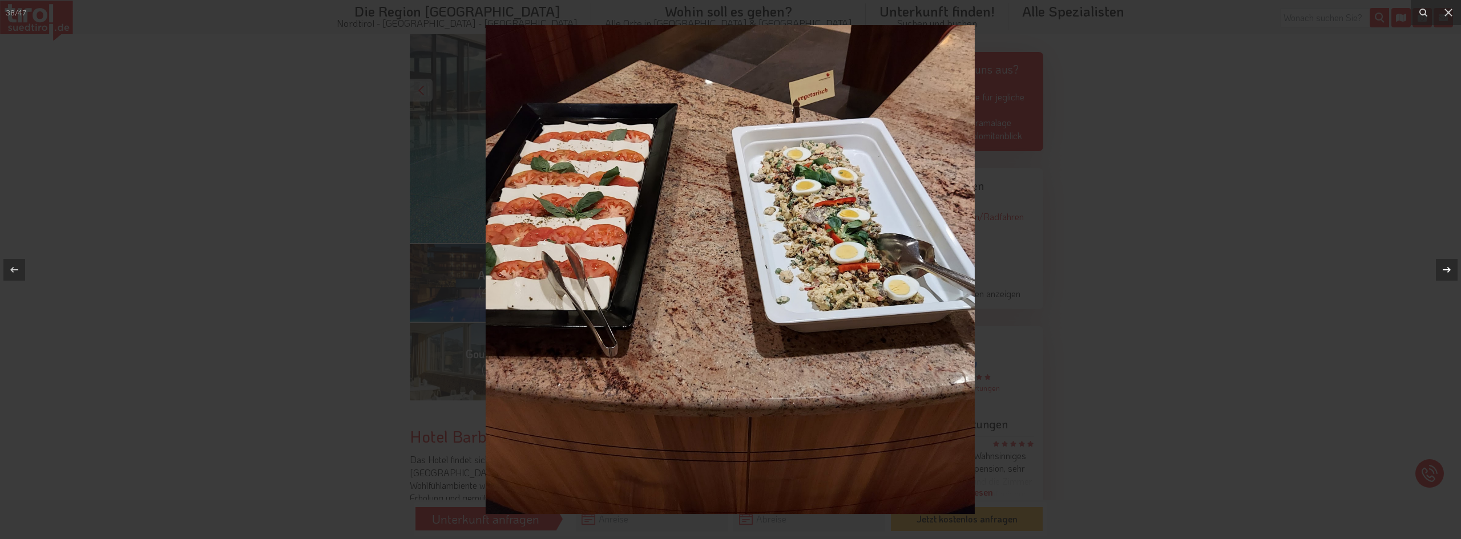
click at [1439, 270] on icon at bounding box center [1446, 270] width 14 height 14
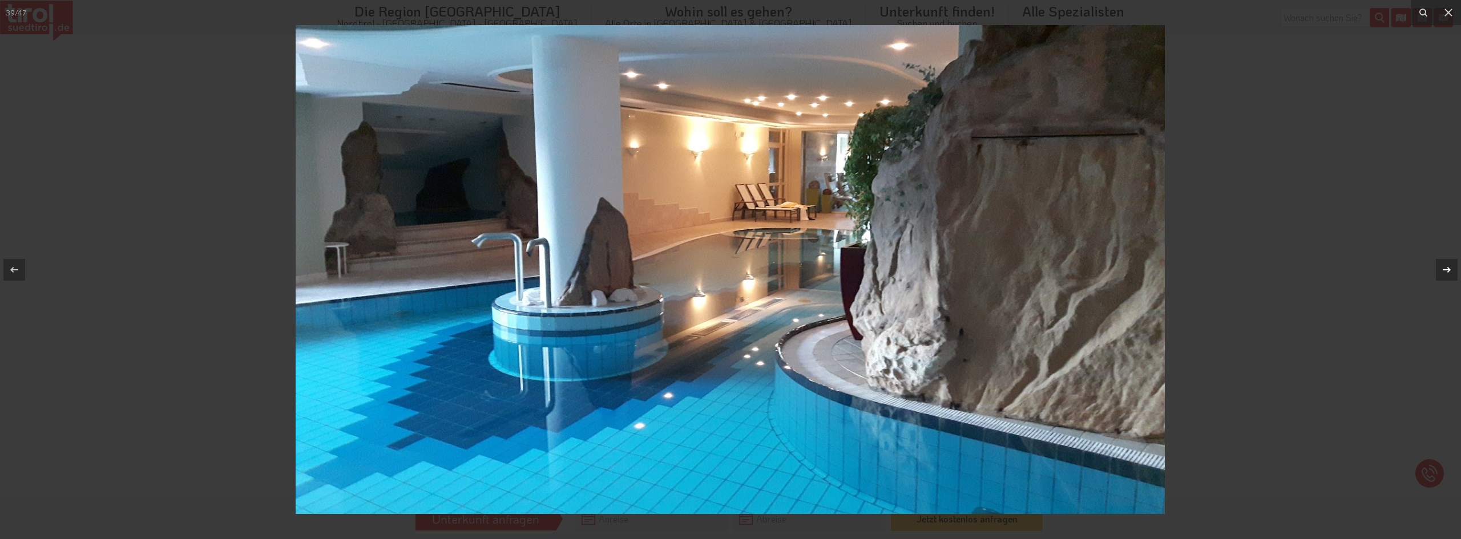
click at [1439, 270] on icon at bounding box center [1446, 270] width 14 height 14
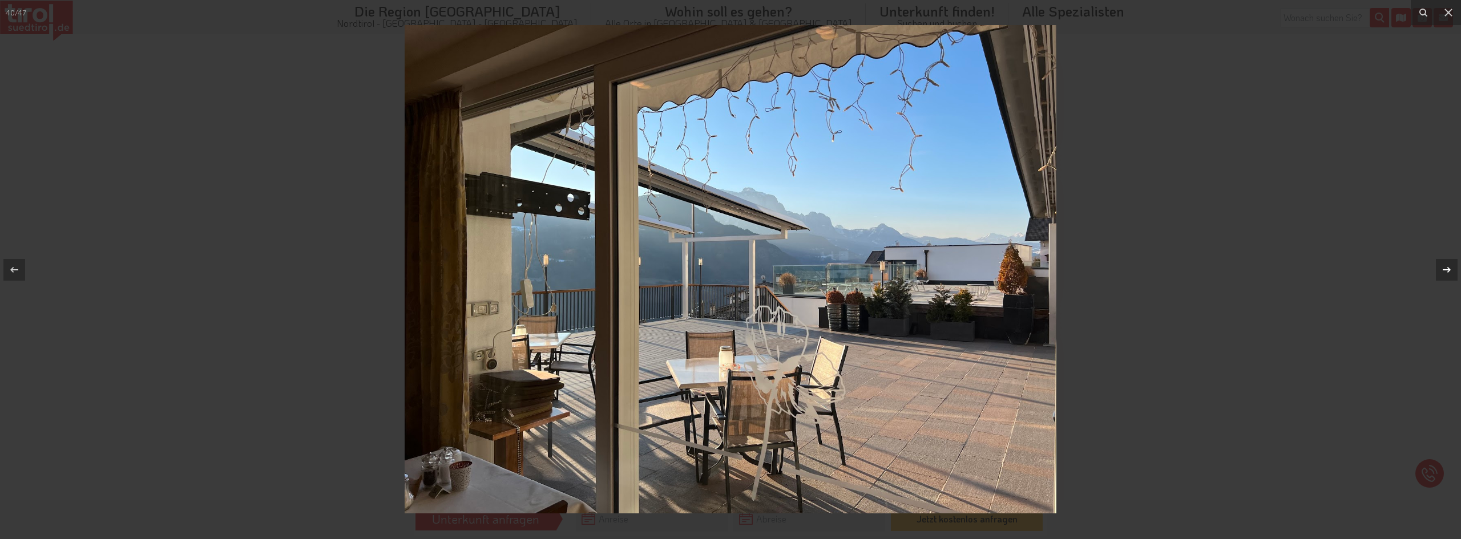
click at [1439, 270] on icon at bounding box center [1446, 270] width 14 height 14
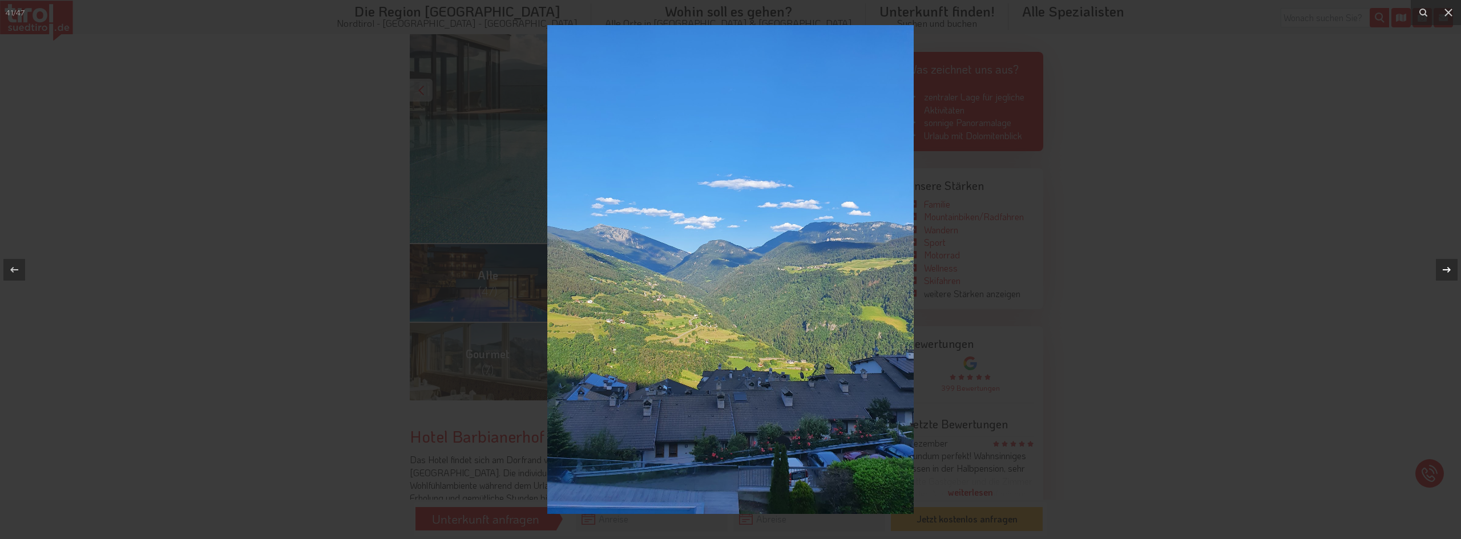
click at [1439, 270] on icon at bounding box center [1446, 270] width 14 height 14
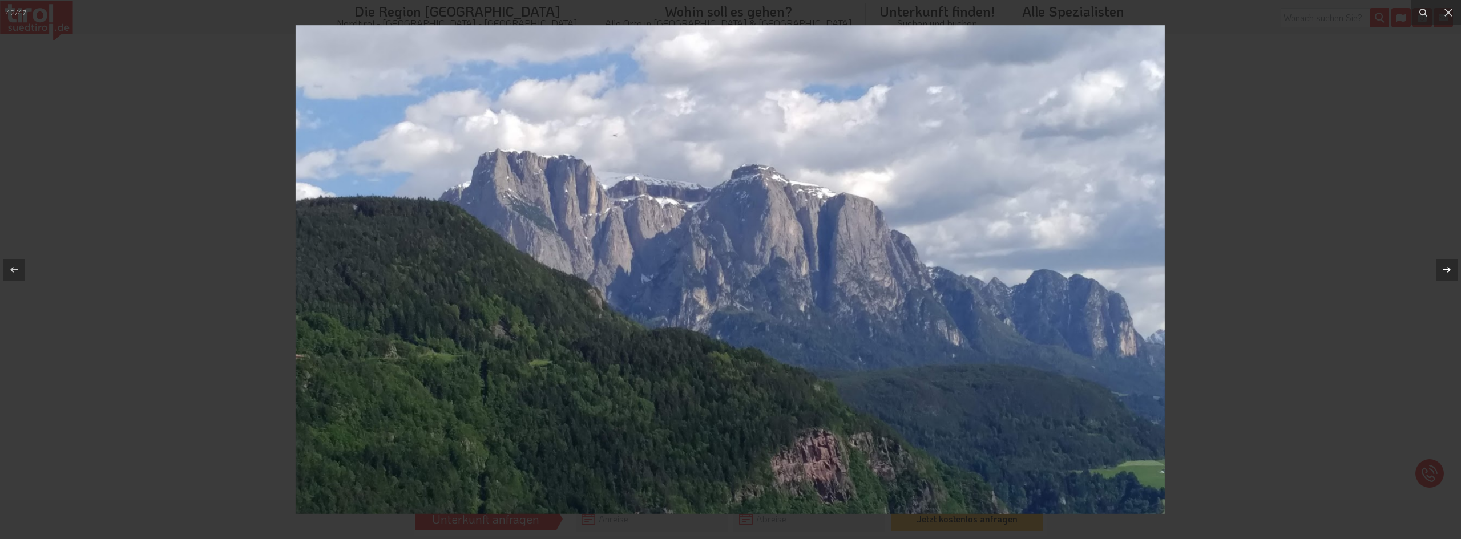
click at [1439, 270] on icon at bounding box center [1446, 270] width 14 height 14
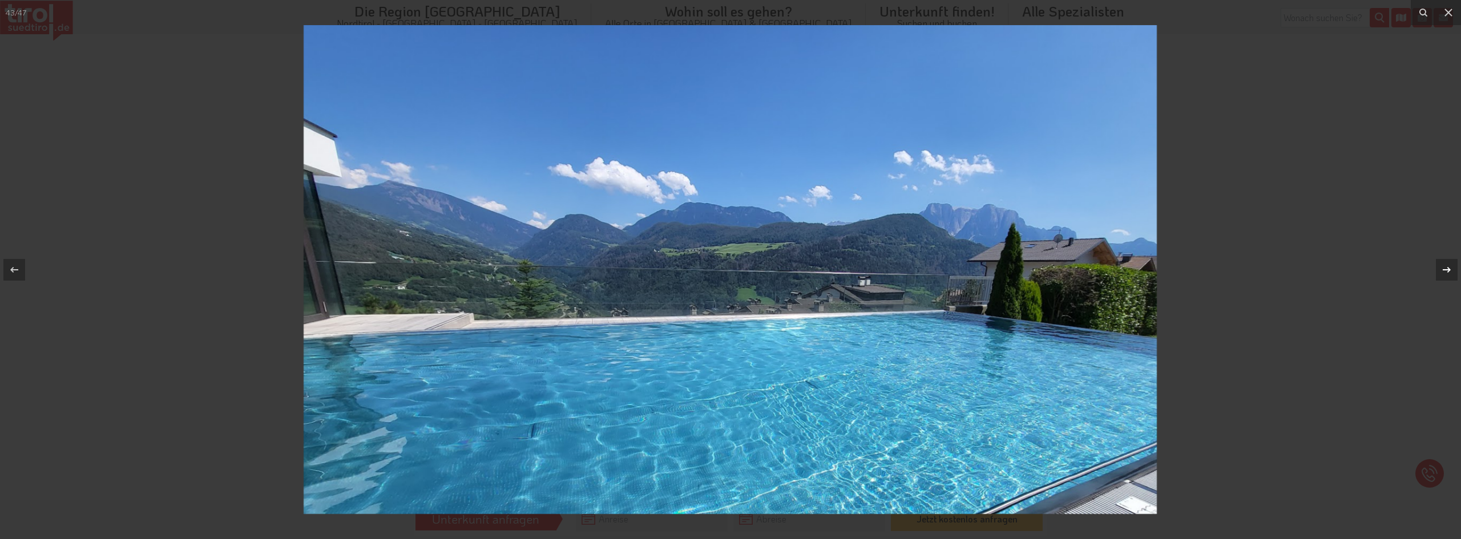
click at [1439, 270] on icon at bounding box center [1446, 270] width 14 height 14
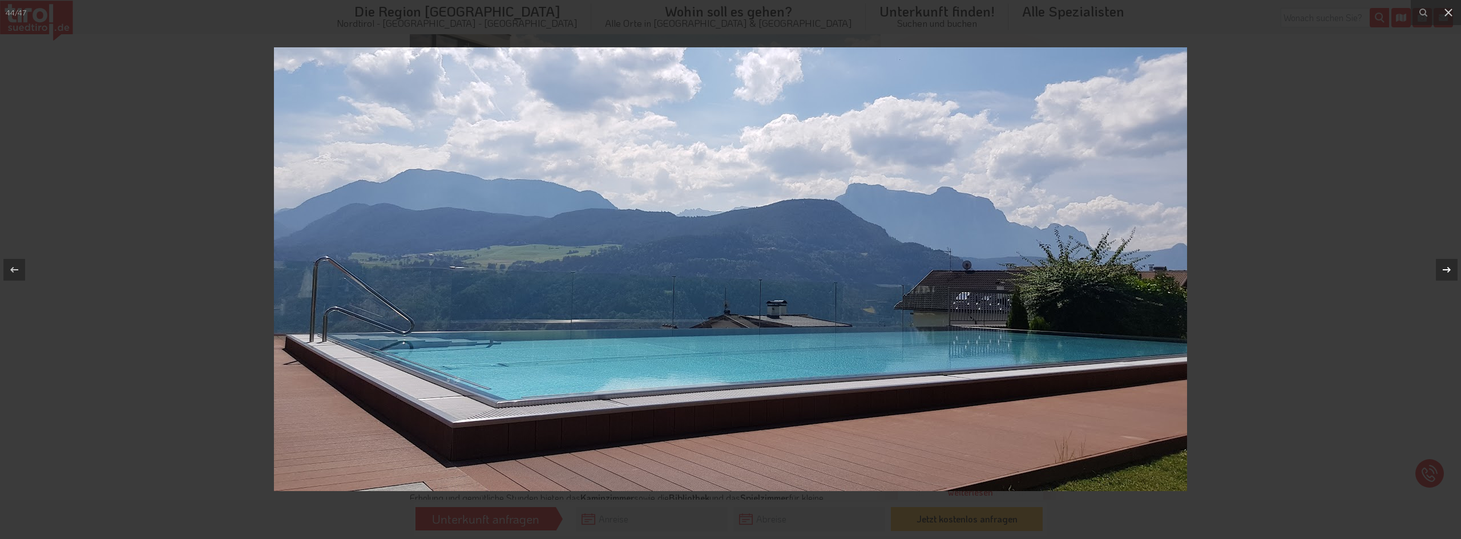
click at [1439, 270] on icon at bounding box center [1446, 270] width 14 height 14
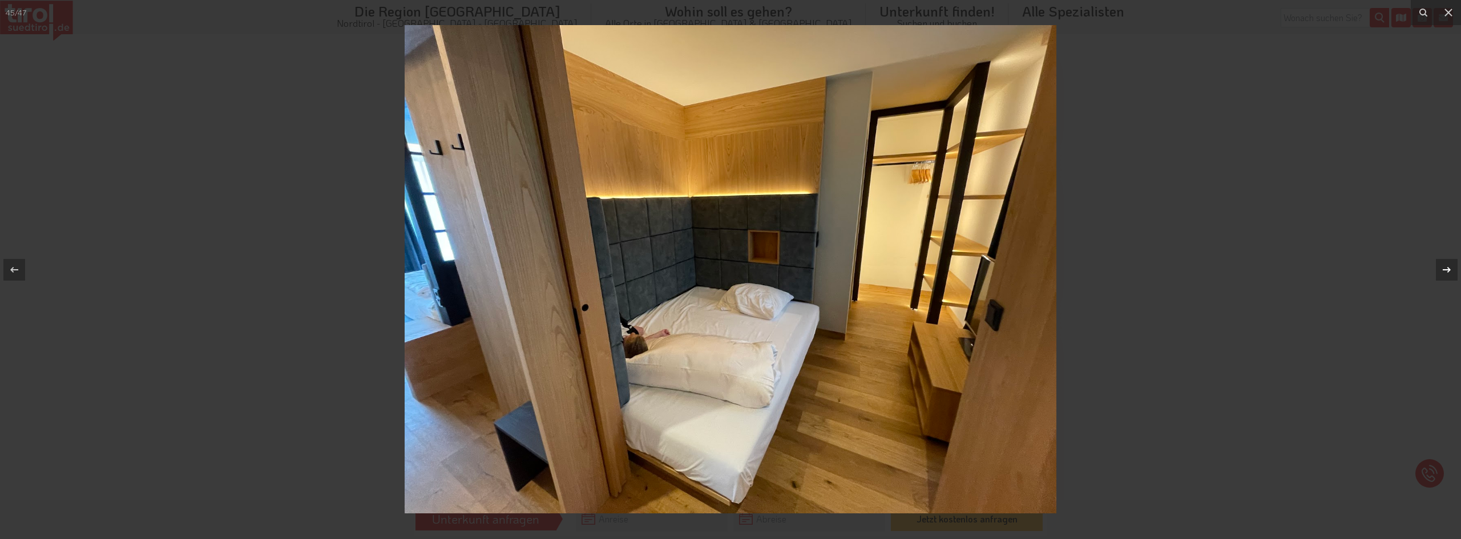
click at [1439, 270] on icon at bounding box center [1446, 270] width 14 height 14
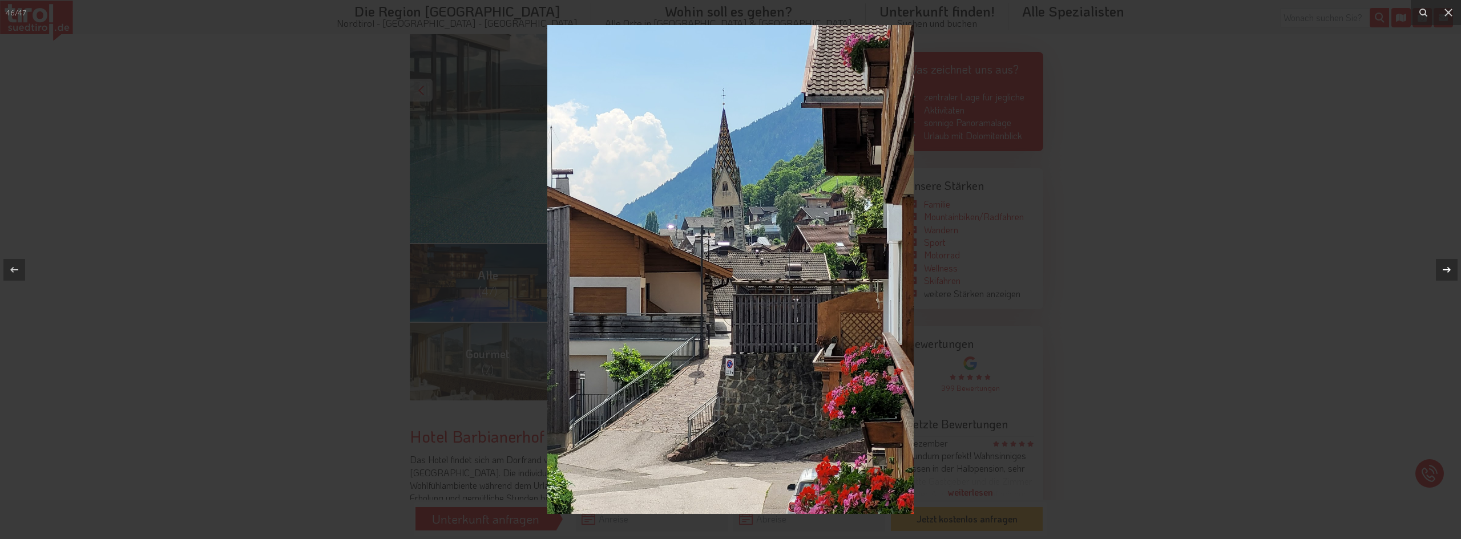
click at [1439, 270] on icon at bounding box center [1446, 270] width 14 height 14
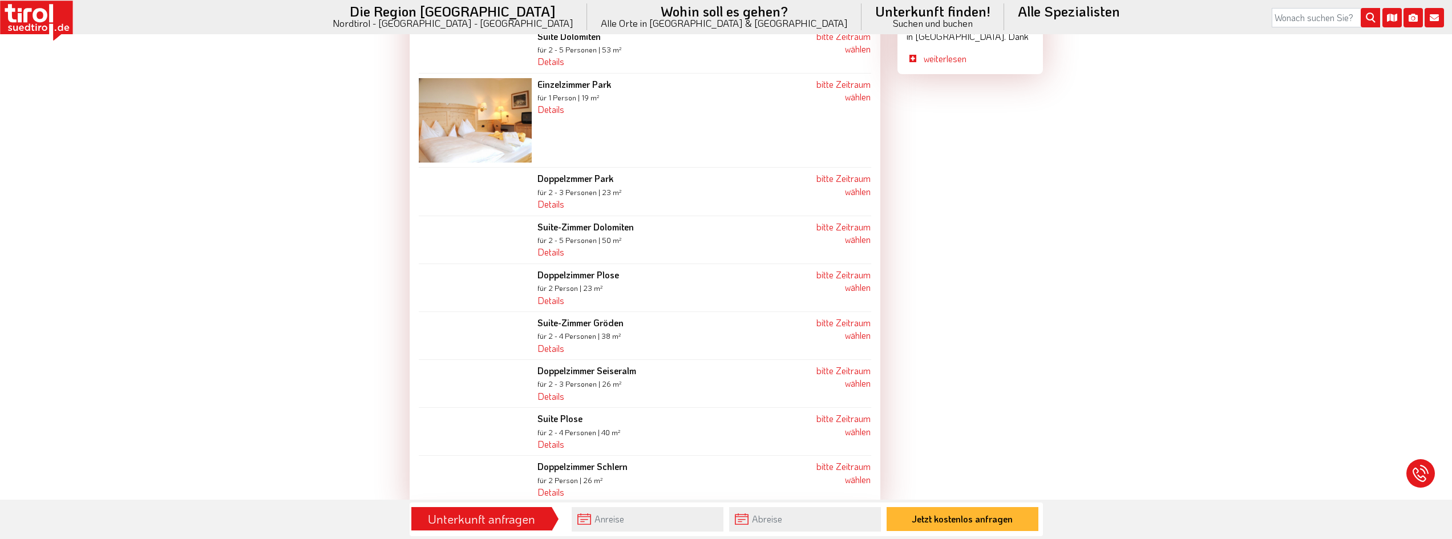
scroll to position [1312, 0]
